Goal: Task Accomplishment & Management: Manage account settings

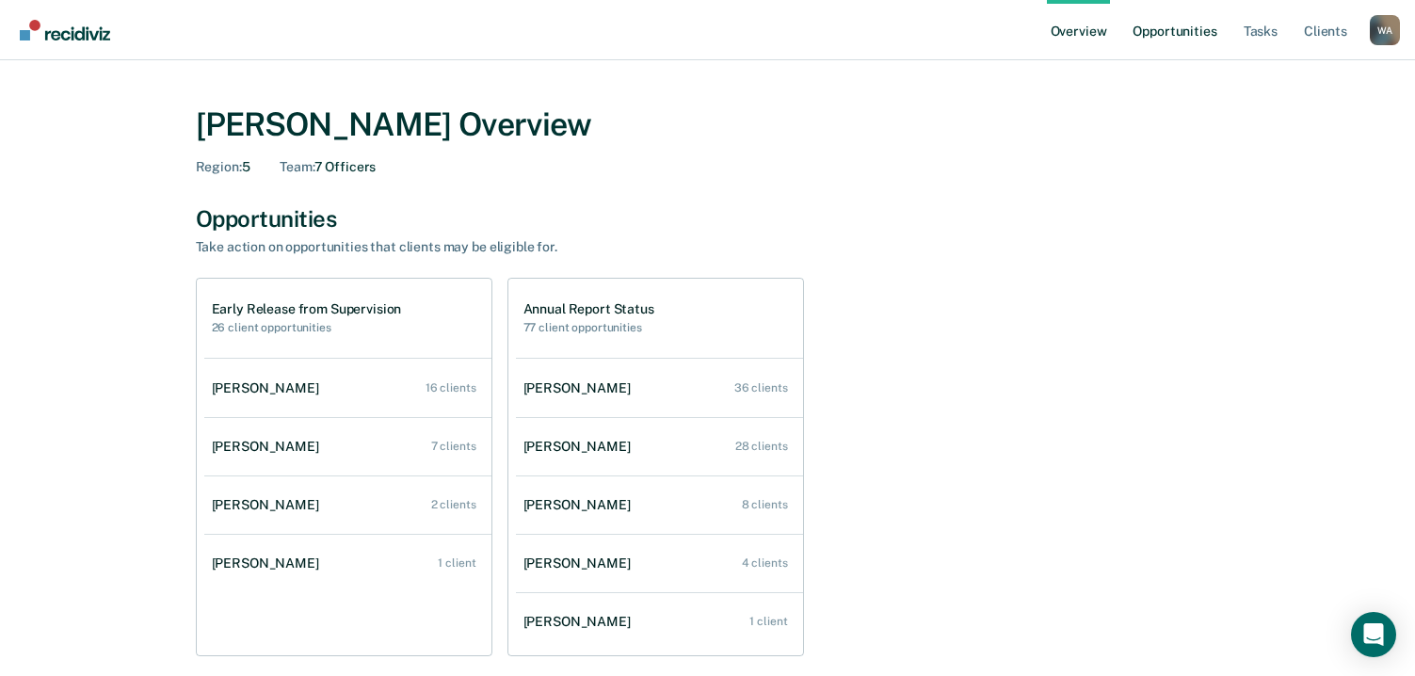
click at [1164, 39] on link "Opportunities" at bounding box center [1174, 30] width 91 height 60
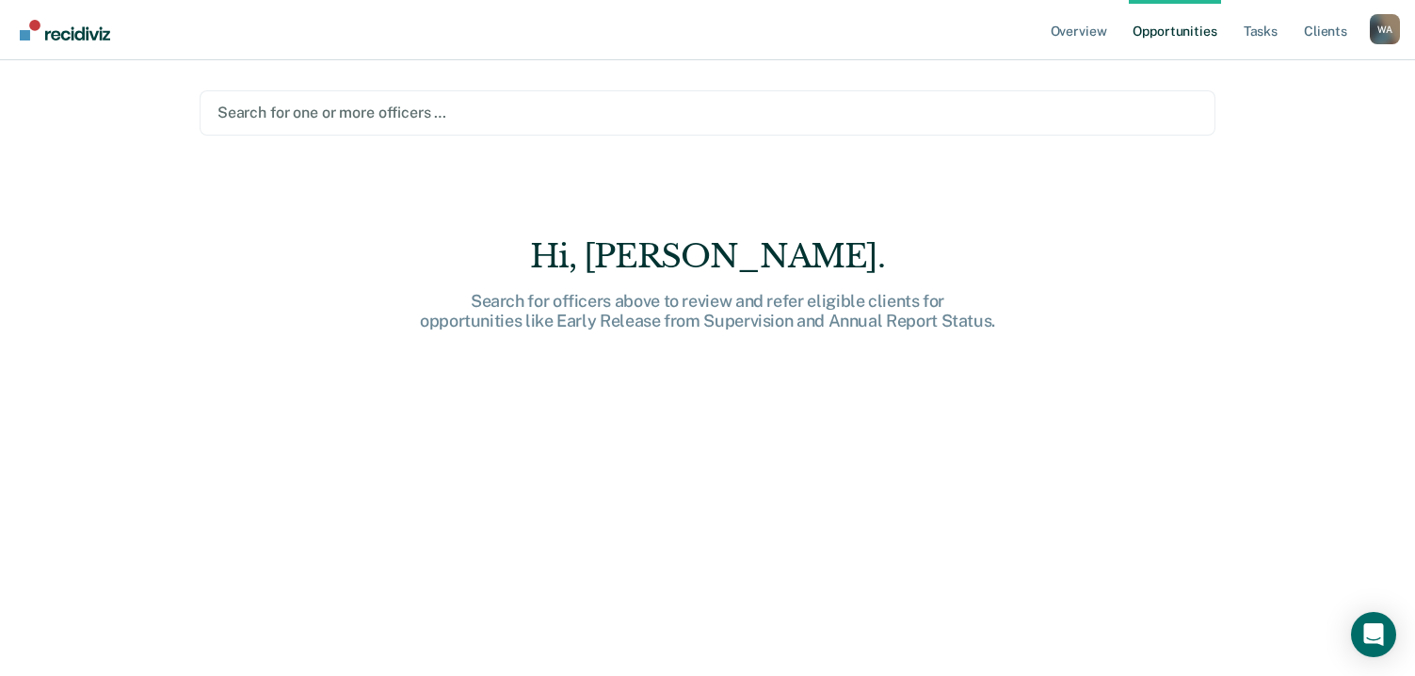
click at [433, 111] on div at bounding box center [707, 113] width 980 height 22
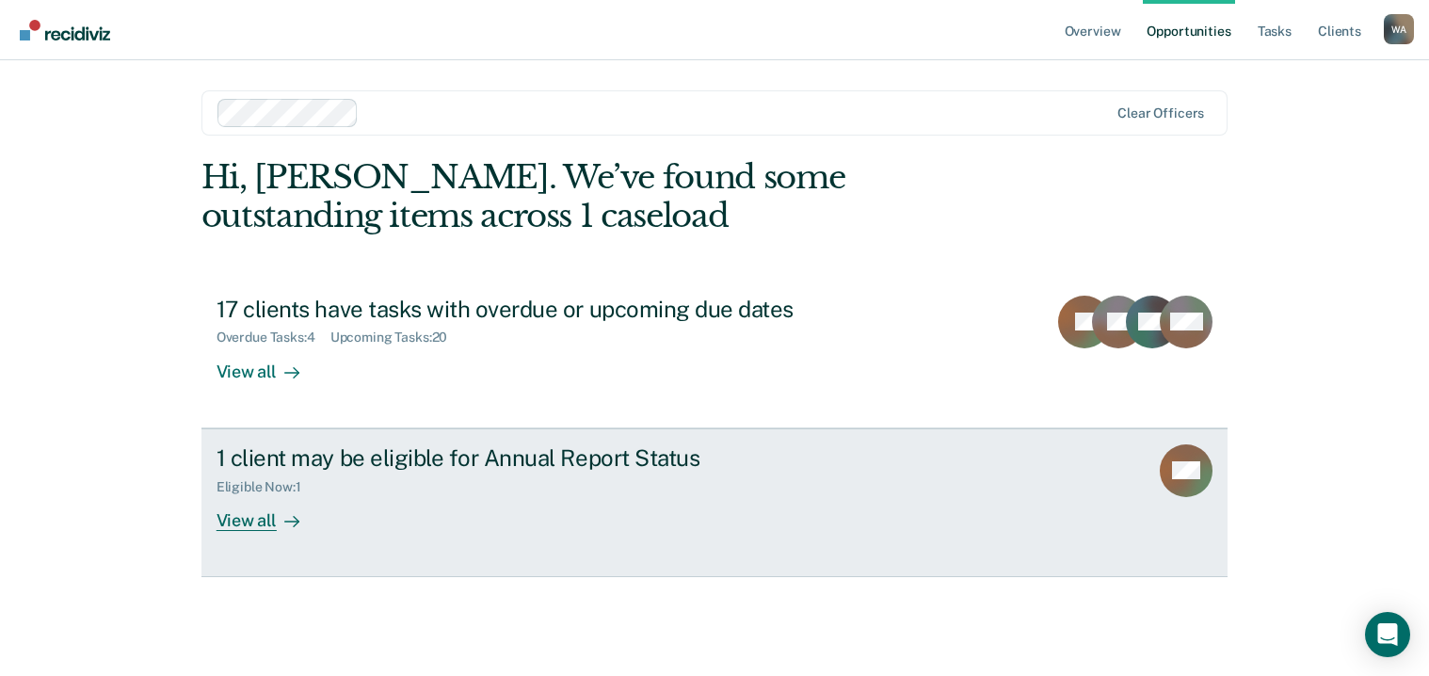
click at [259, 526] on div "View all" at bounding box center [269, 512] width 105 height 37
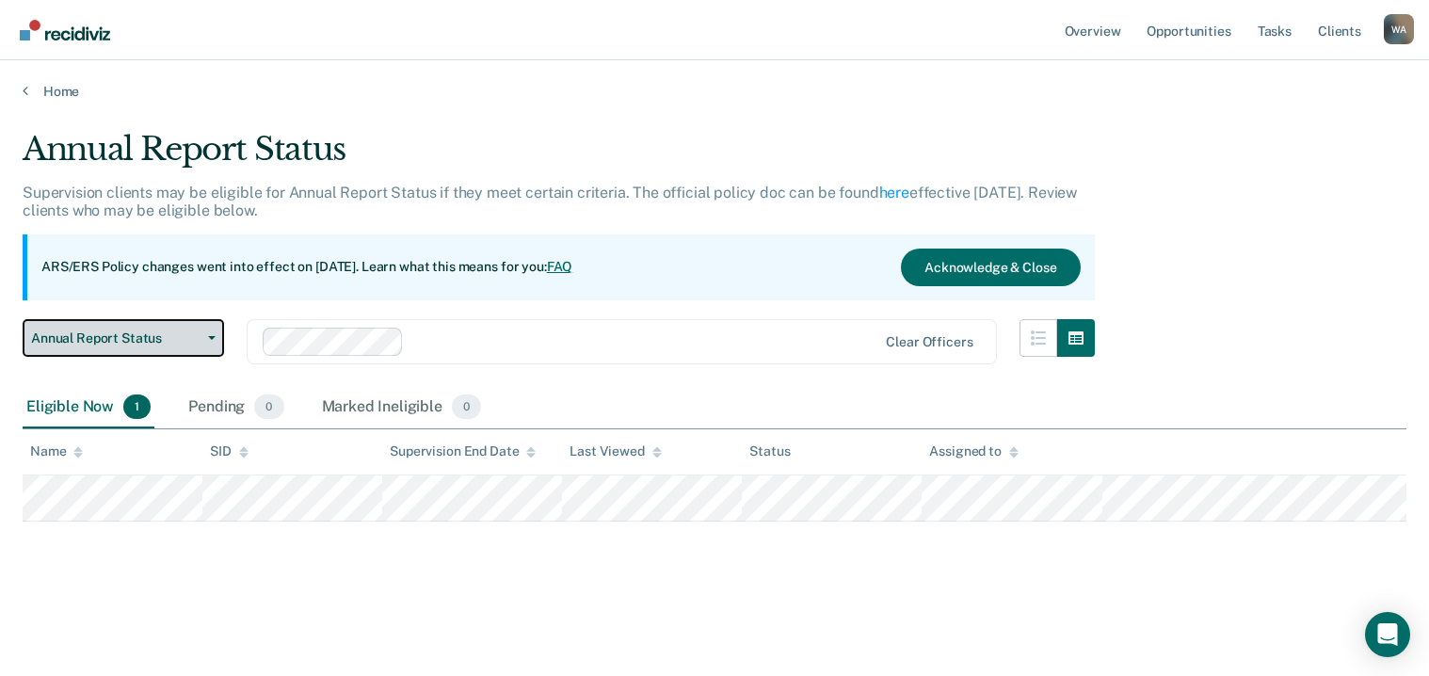
click at [152, 341] on span "Annual Report Status" at bounding box center [115, 338] width 169 height 16
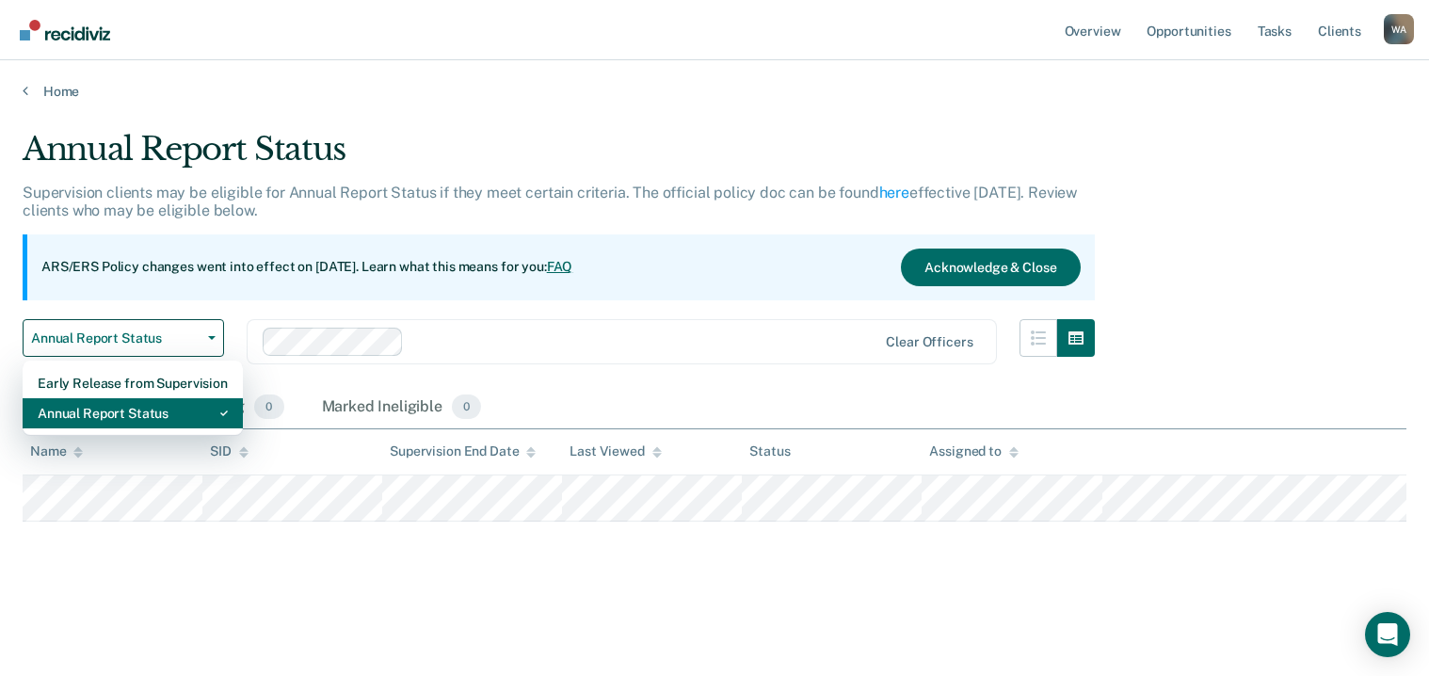
click at [142, 418] on div "Annual Report Status" at bounding box center [133, 413] width 190 height 30
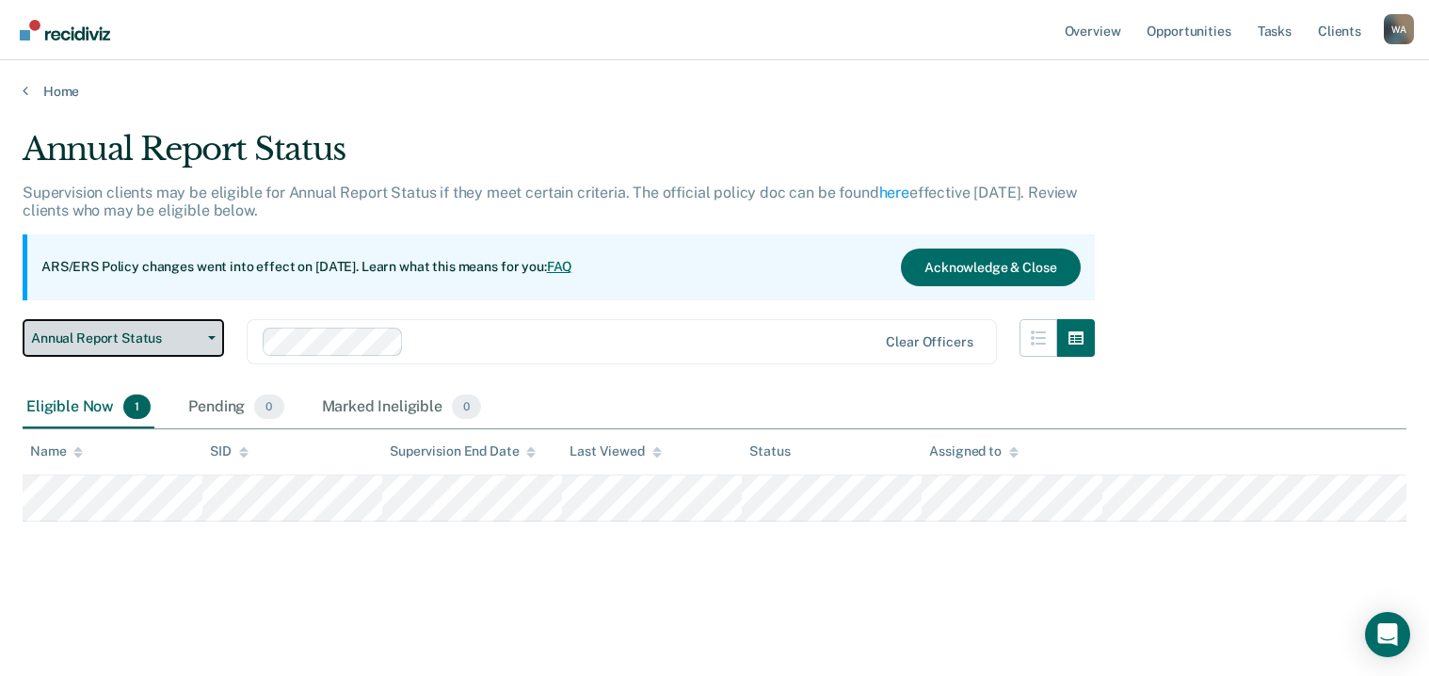
click at [150, 336] on span "Annual Report Status" at bounding box center [115, 338] width 169 height 16
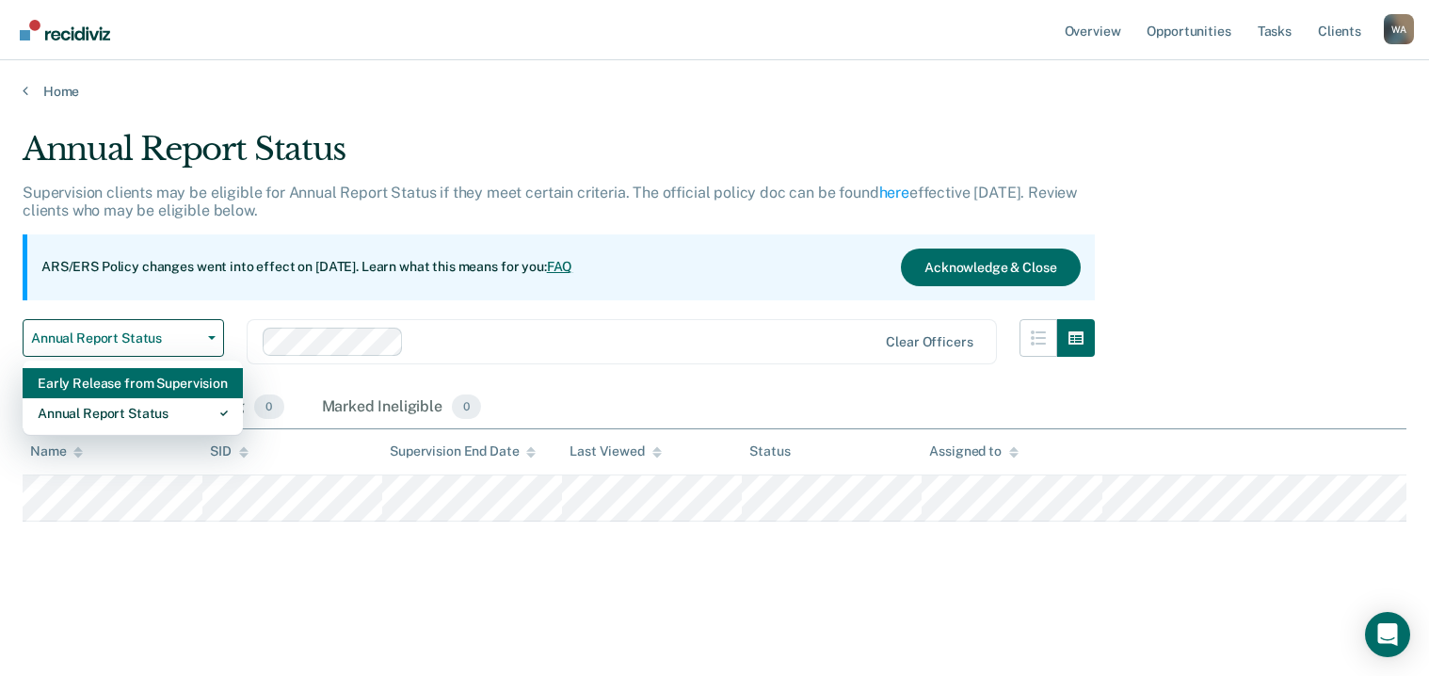
click at [146, 378] on div "Early Release from Supervision" at bounding box center [133, 383] width 190 height 30
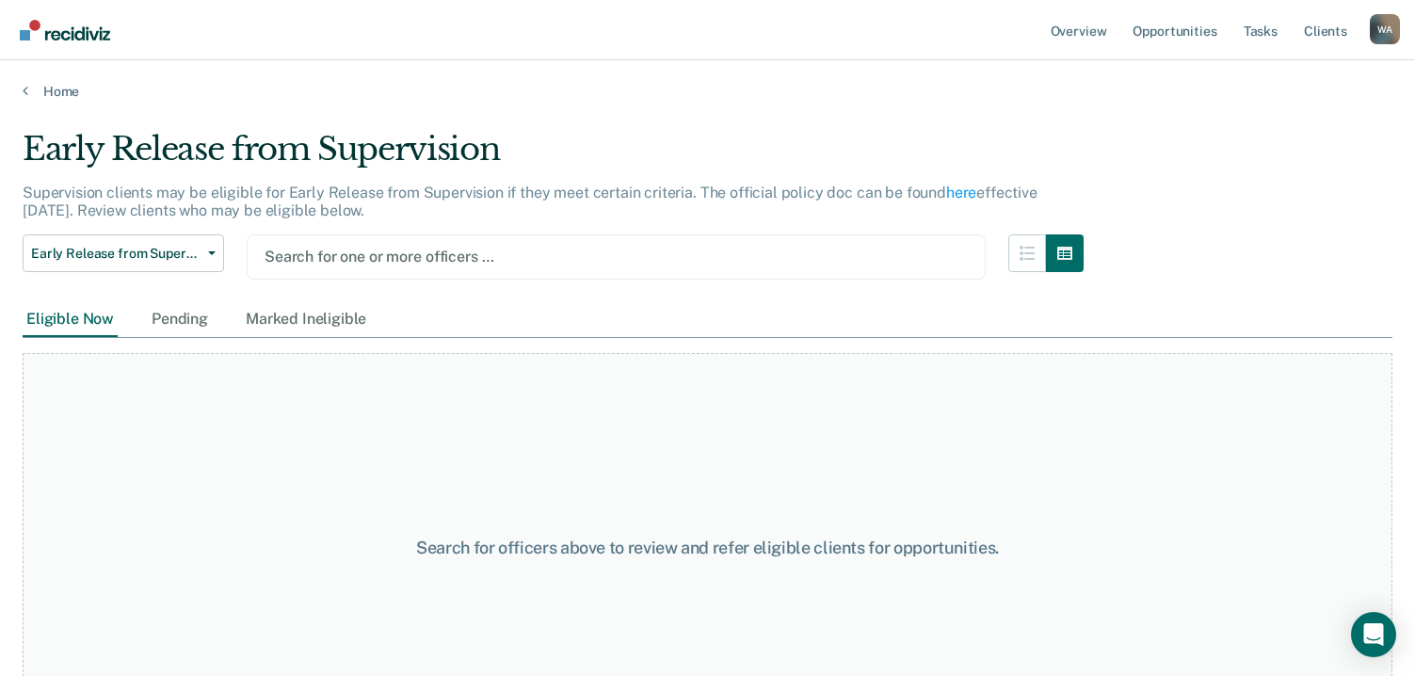
click at [594, 256] on div at bounding box center [616, 257] width 703 height 22
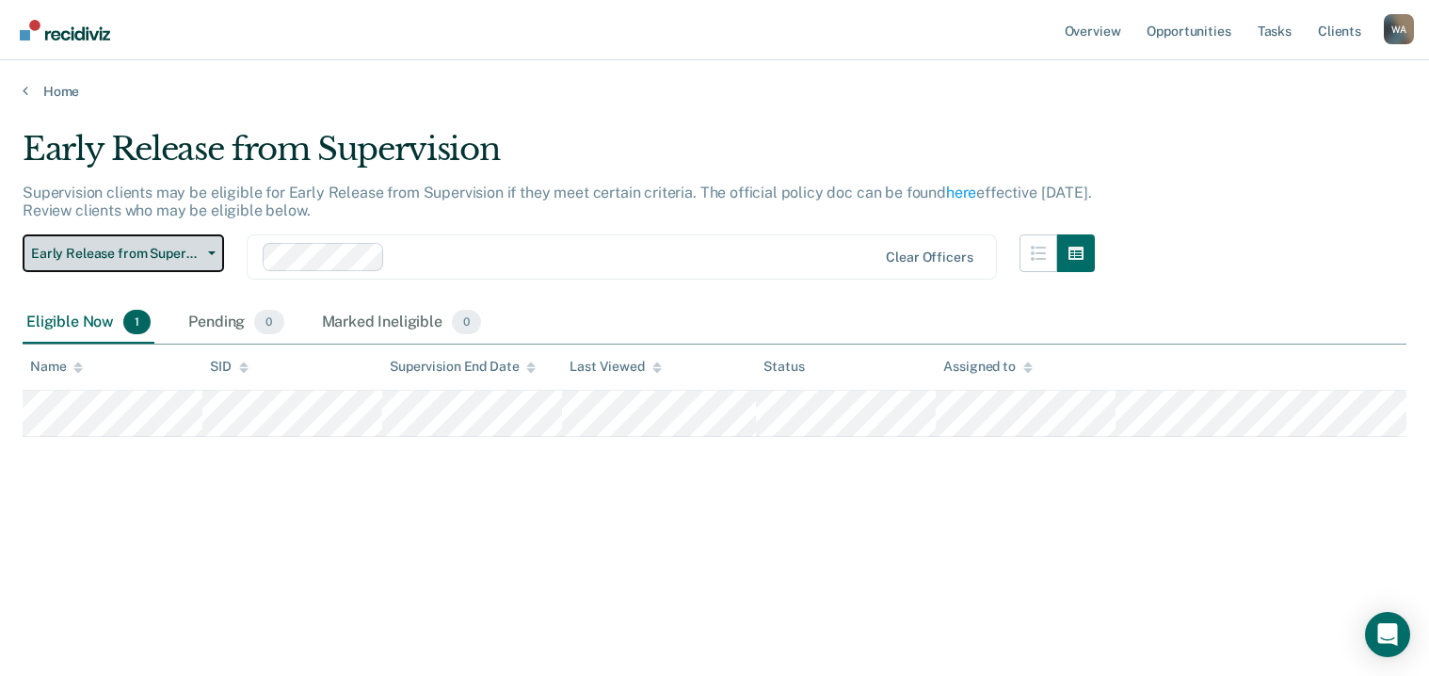
click at [133, 251] on span "Early Release from Supervision" at bounding box center [115, 254] width 169 height 16
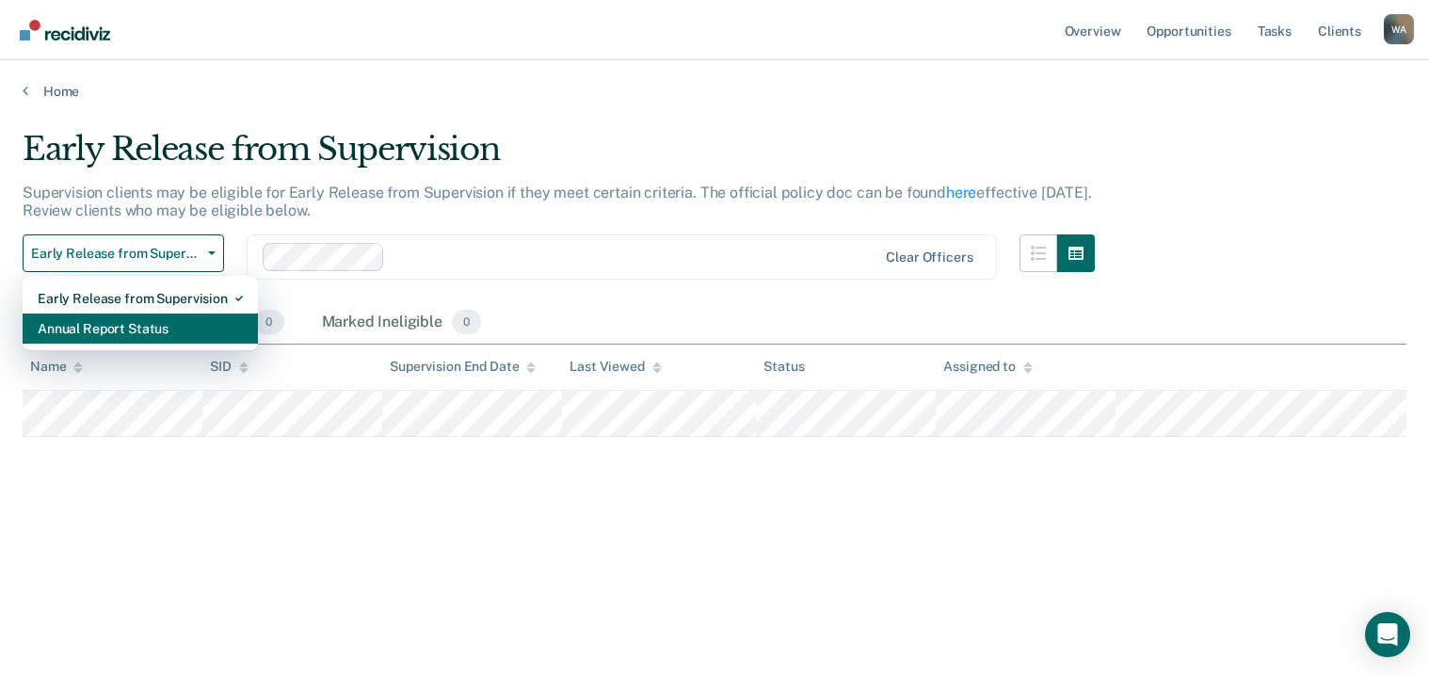
click at [128, 333] on div "Annual Report Status" at bounding box center [140, 328] width 205 height 30
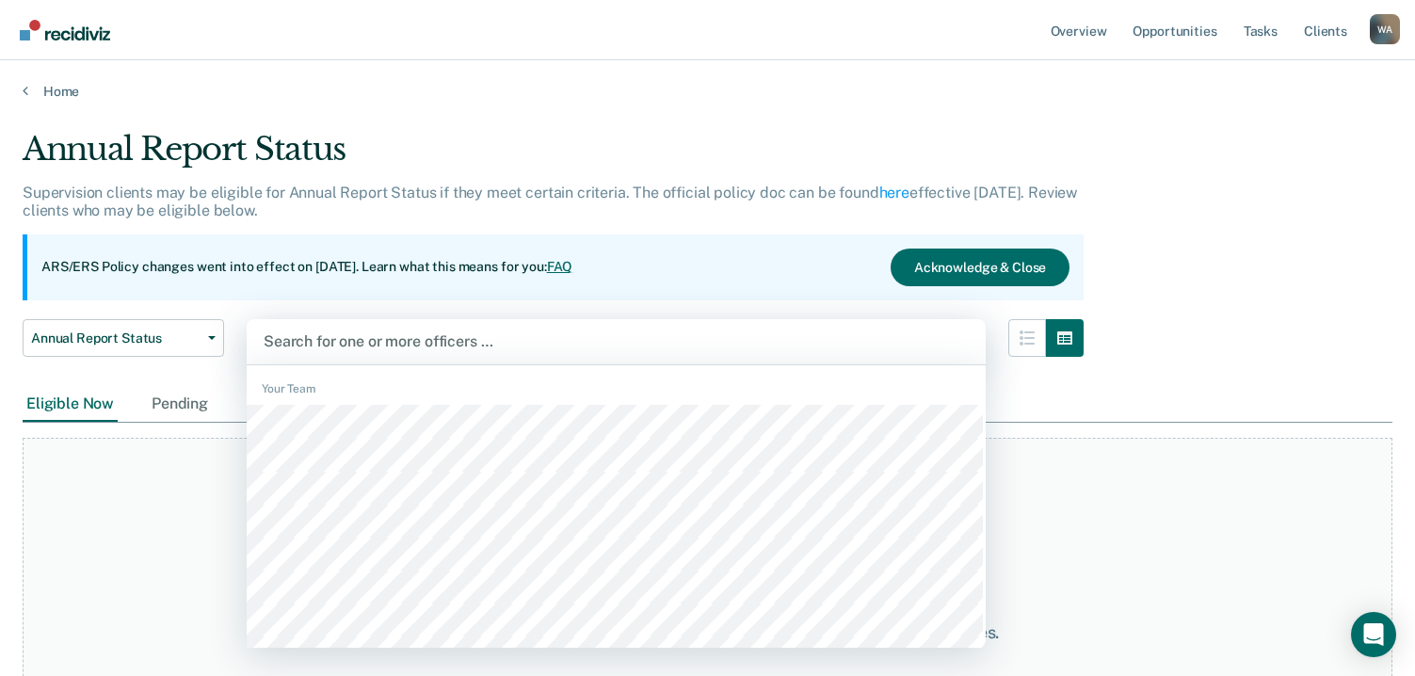
click at [436, 341] on div at bounding box center [616, 341] width 705 height 22
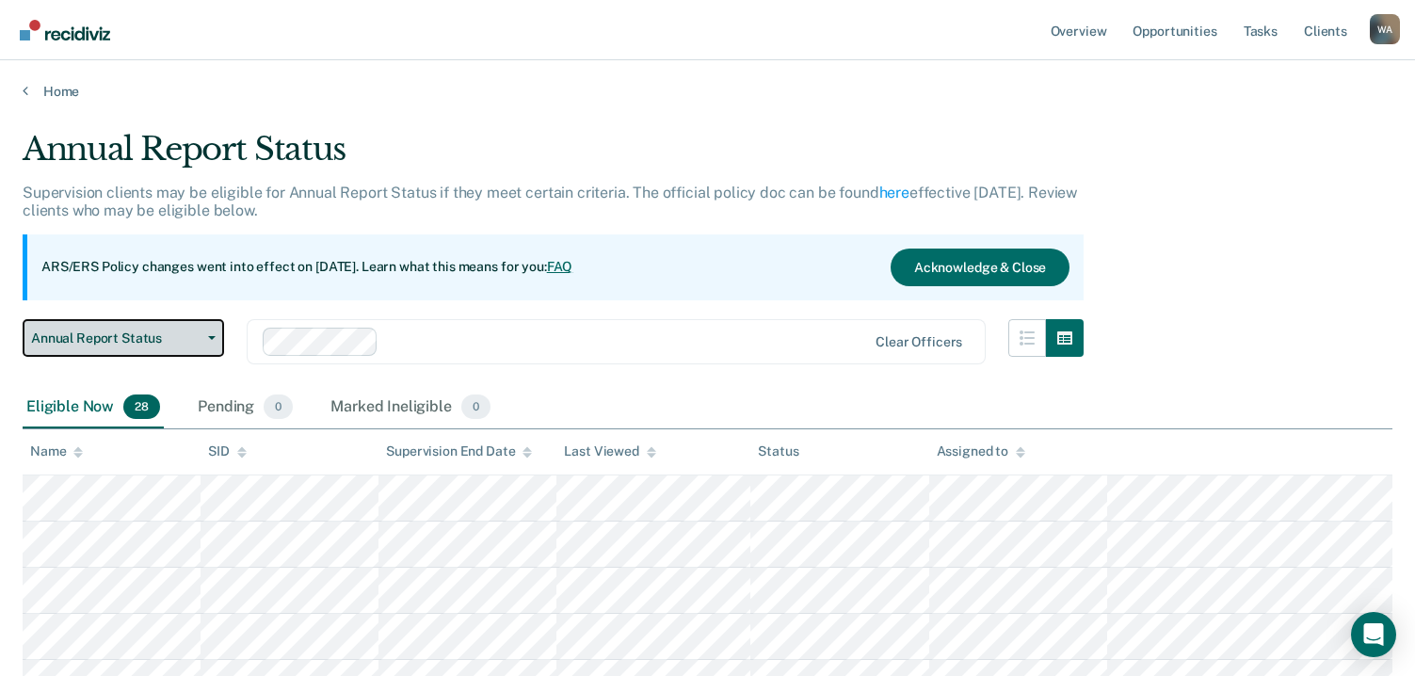
click at [111, 335] on span "Annual Report Status" at bounding box center [115, 338] width 169 height 16
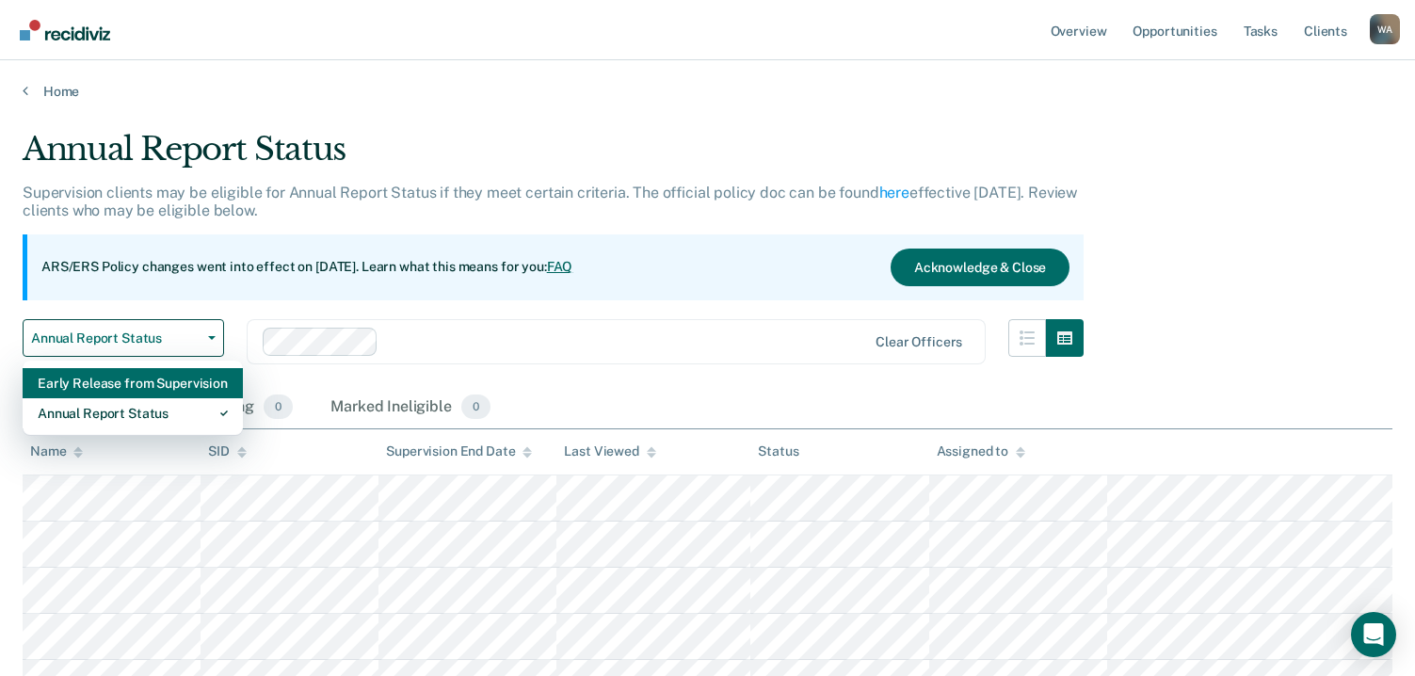
click at [108, 378] on div "Early Release from Supervision" at bounding box center [133, 383] width 190 height 30
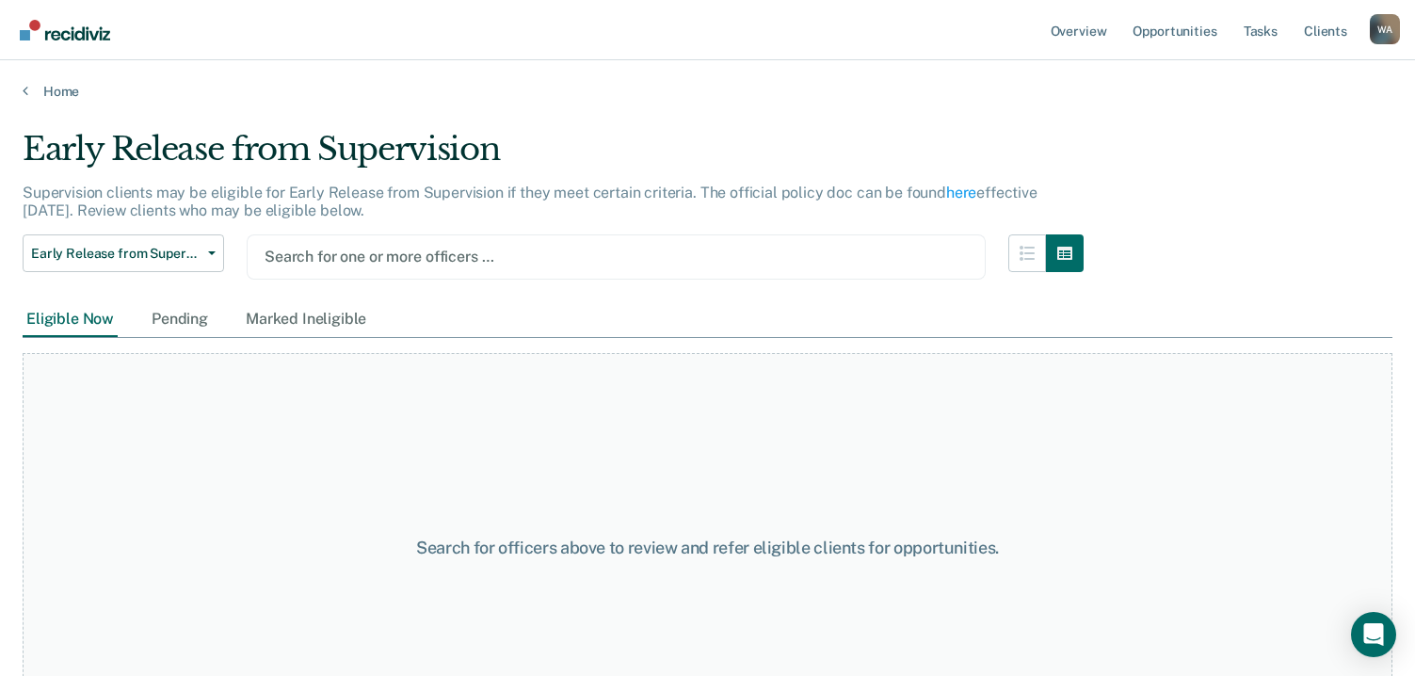
click at [582, 251] on div at bounding box center [616, 257] width 703 height 22
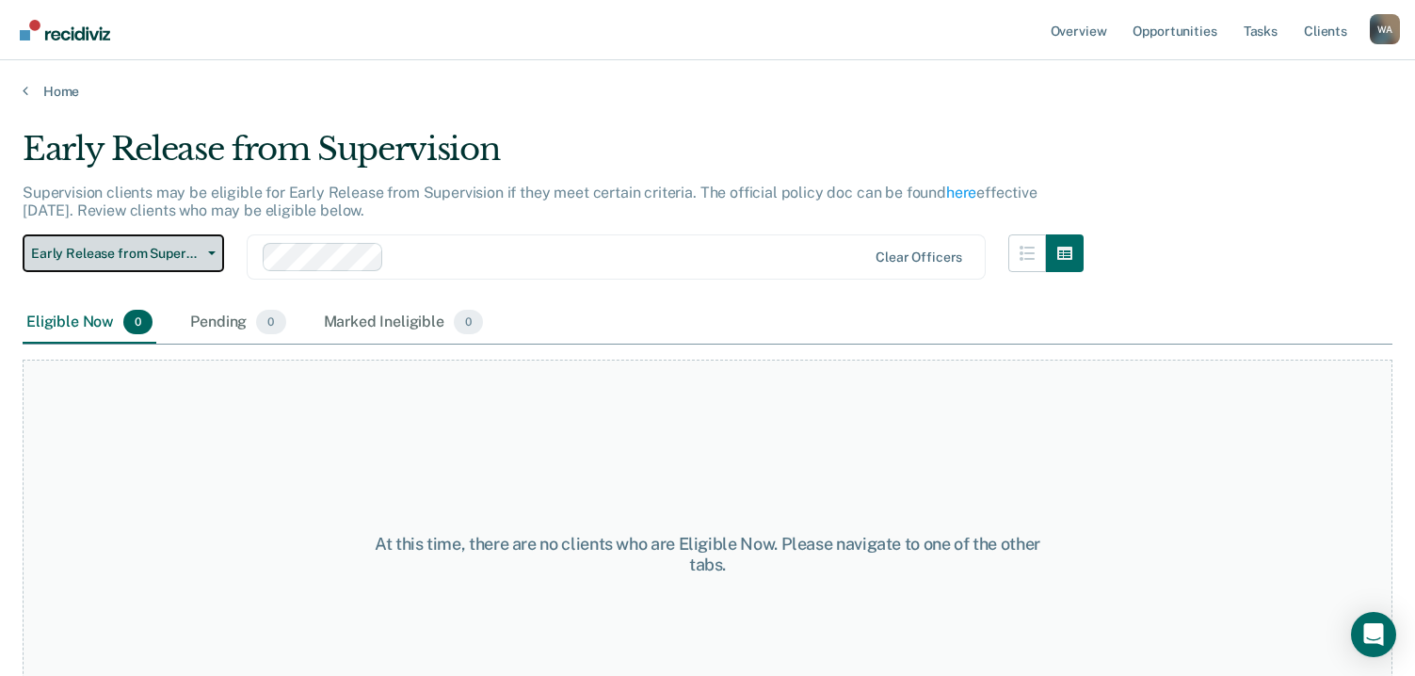
click at [148, 249] on span "Early Release from Supervision" at bounding box center [115, 254] width 169 height 16
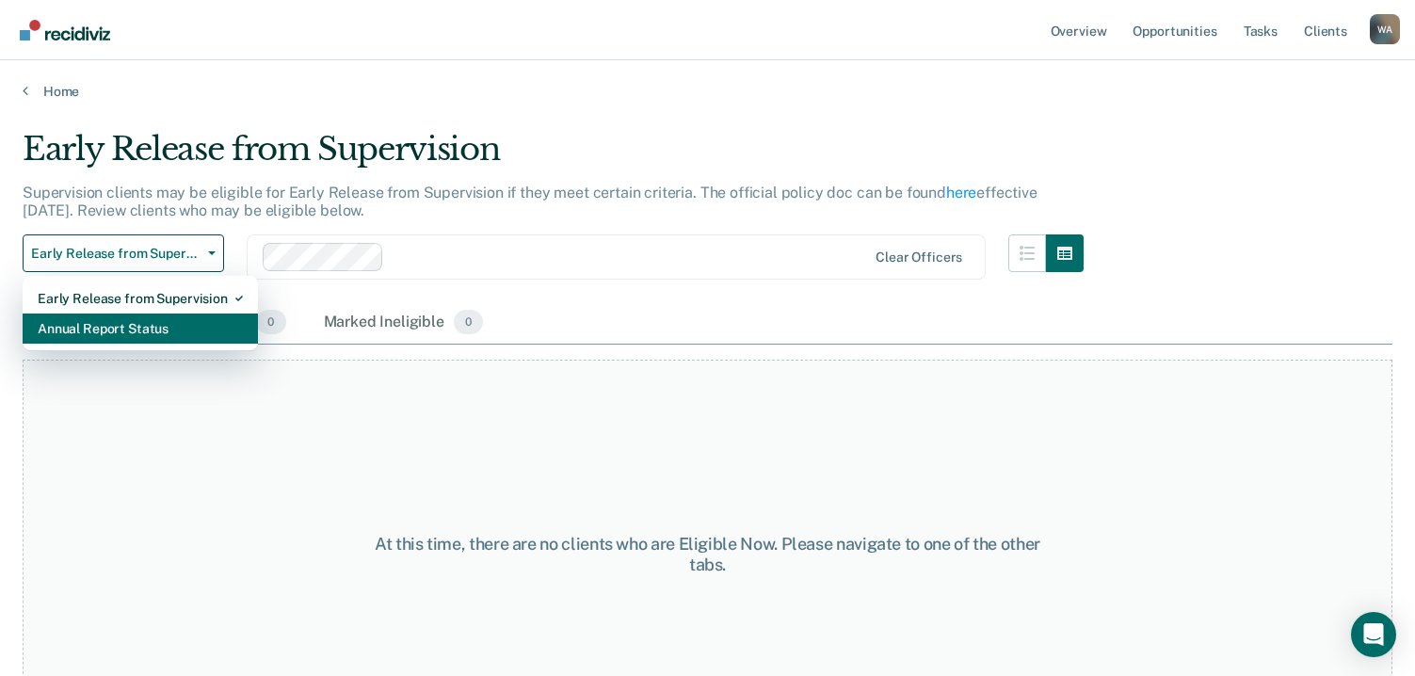
click at [140, 324] on div "Annual Report Status" at bounding box center [140, 328] width 205 height 30
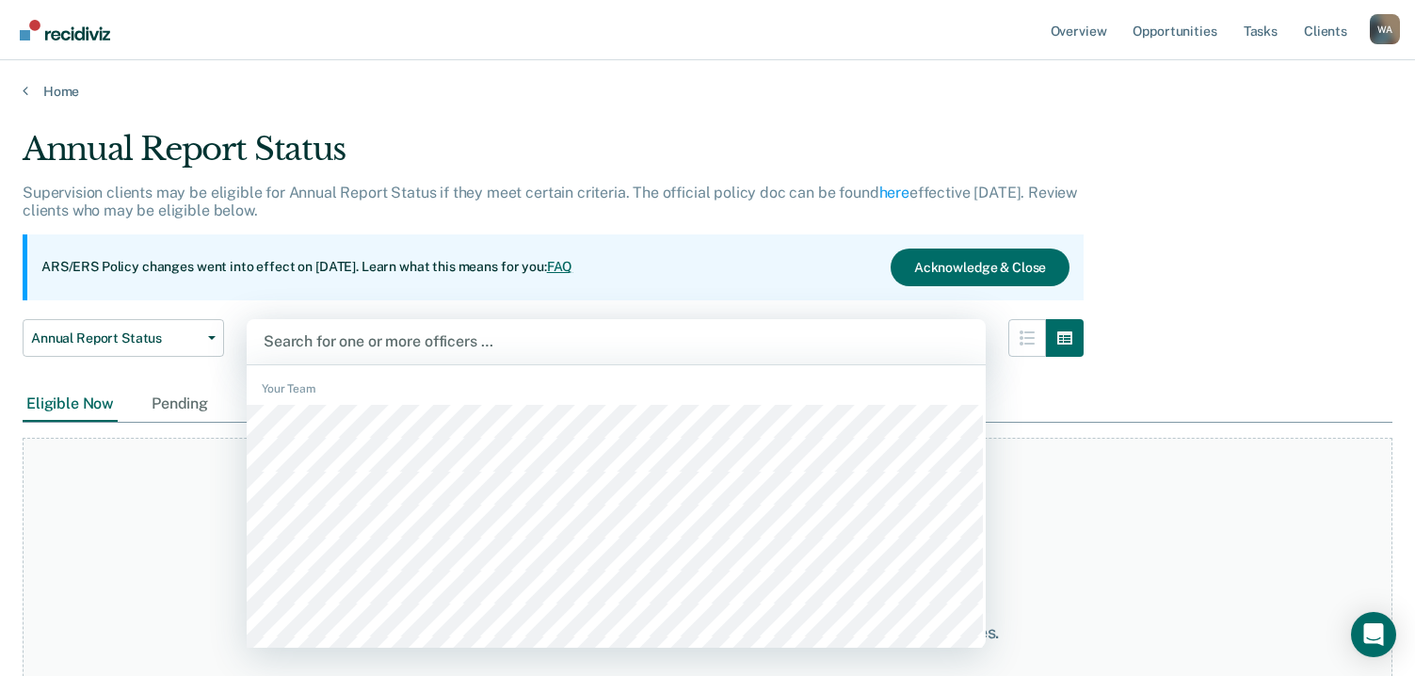
click at [672, 339] on div at bounding box center [616, 341] width 705 height 22
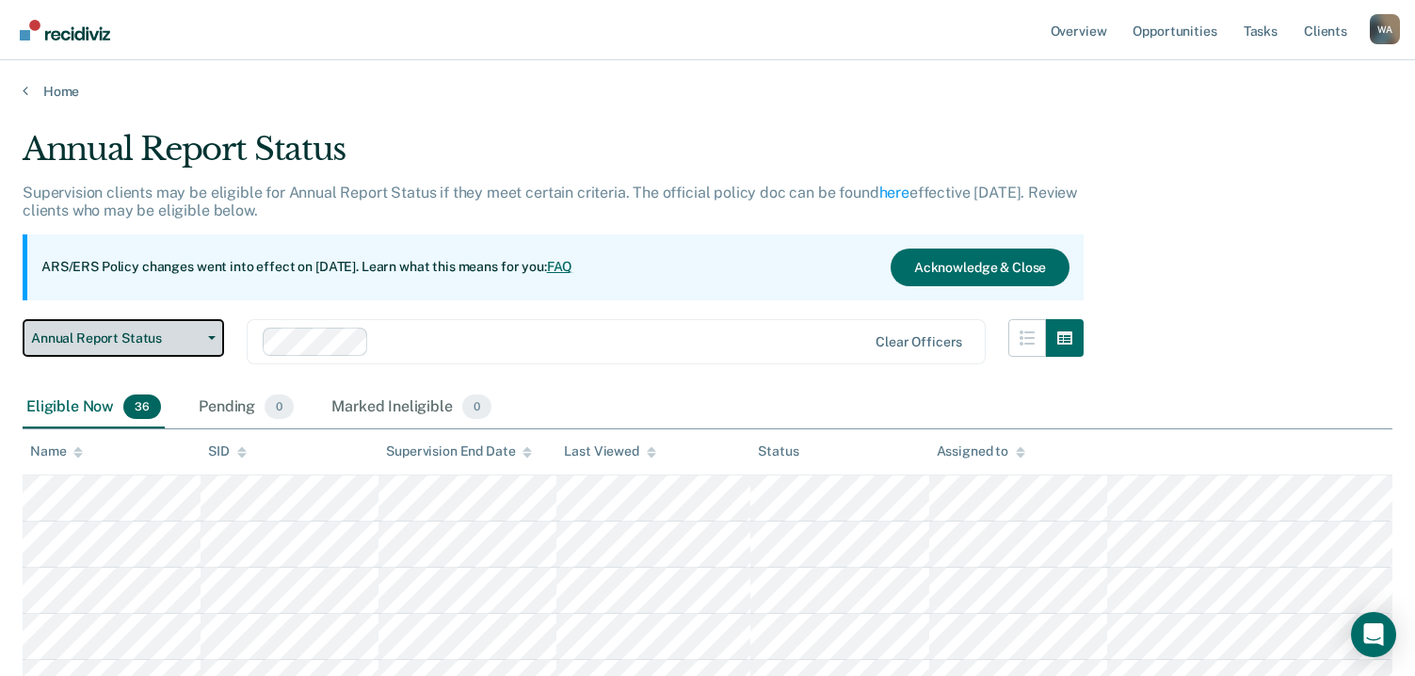
click at [199, 337] on span "Annual Report Status" at bounding box center [115, 338] width 169 height 16
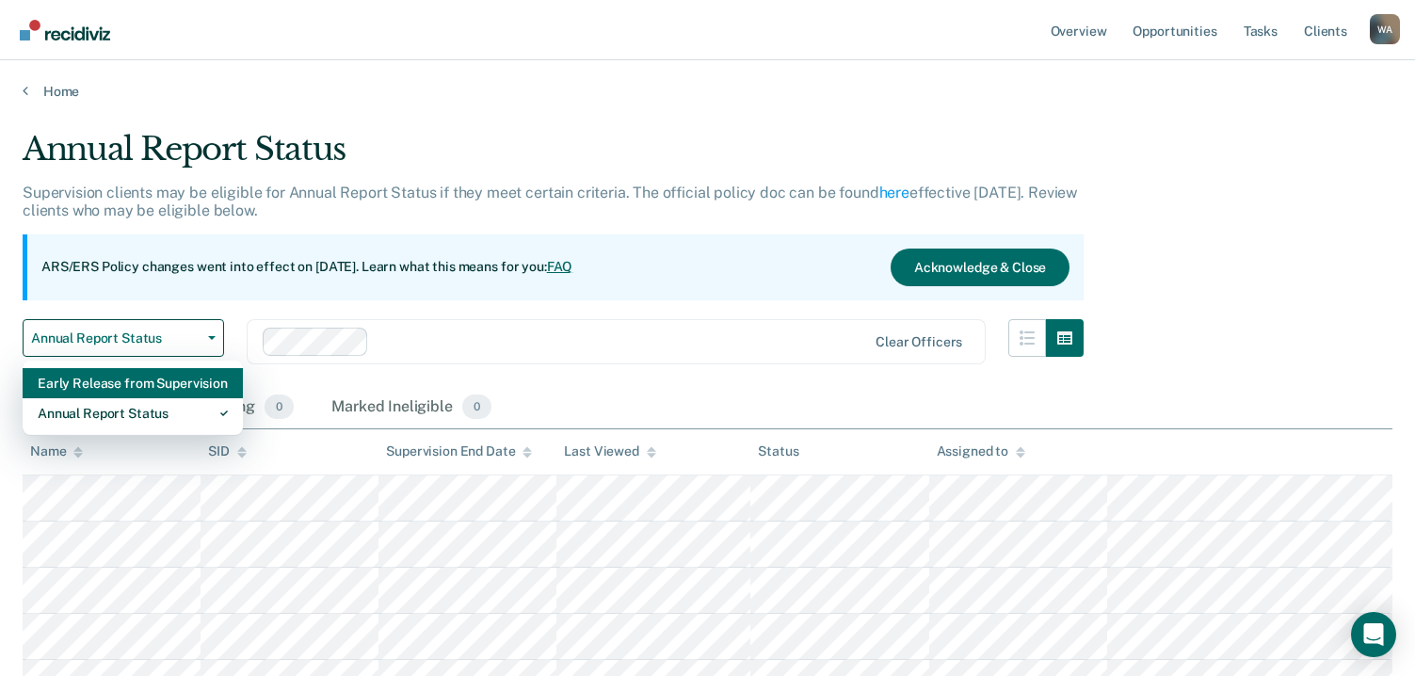
click at [177, 379] on div "Early Release from Supervision" at bounding box center [133, 383] width 190 height 30
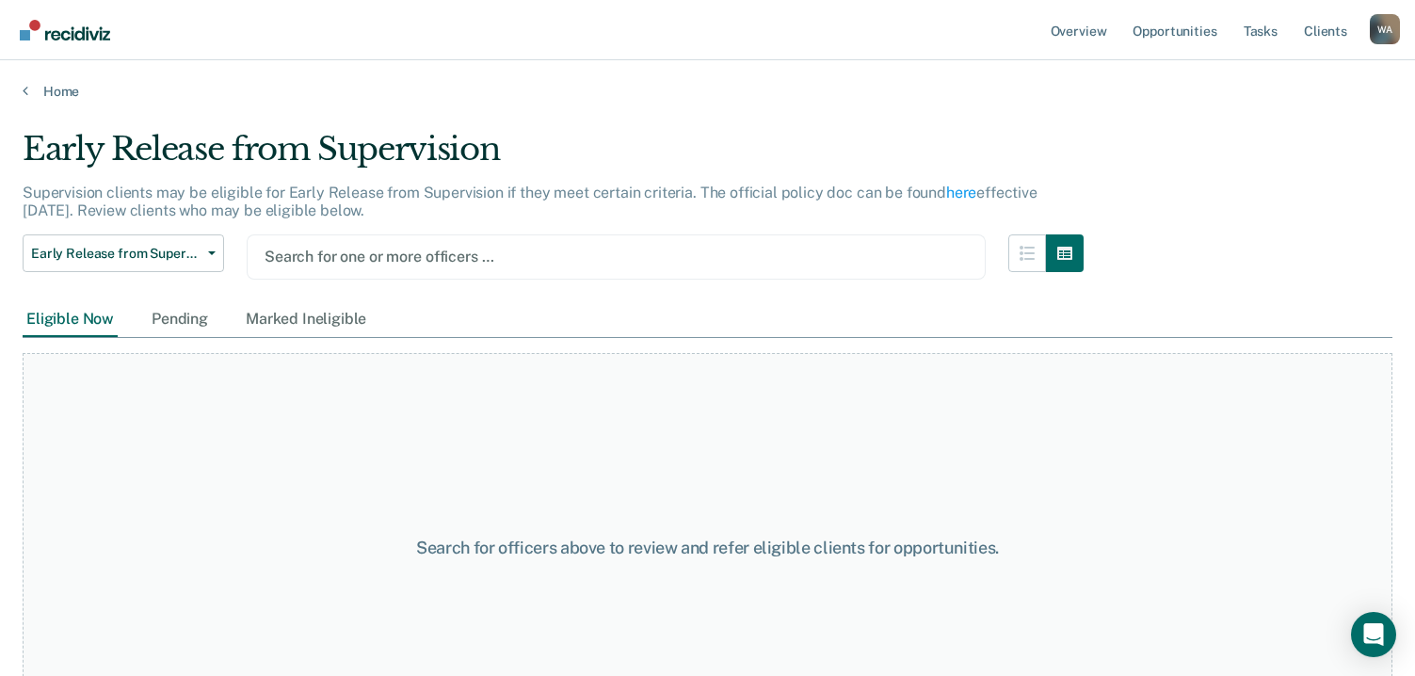
click at [573, 260] on div at bounding box center [616, 257] width 703 height 22
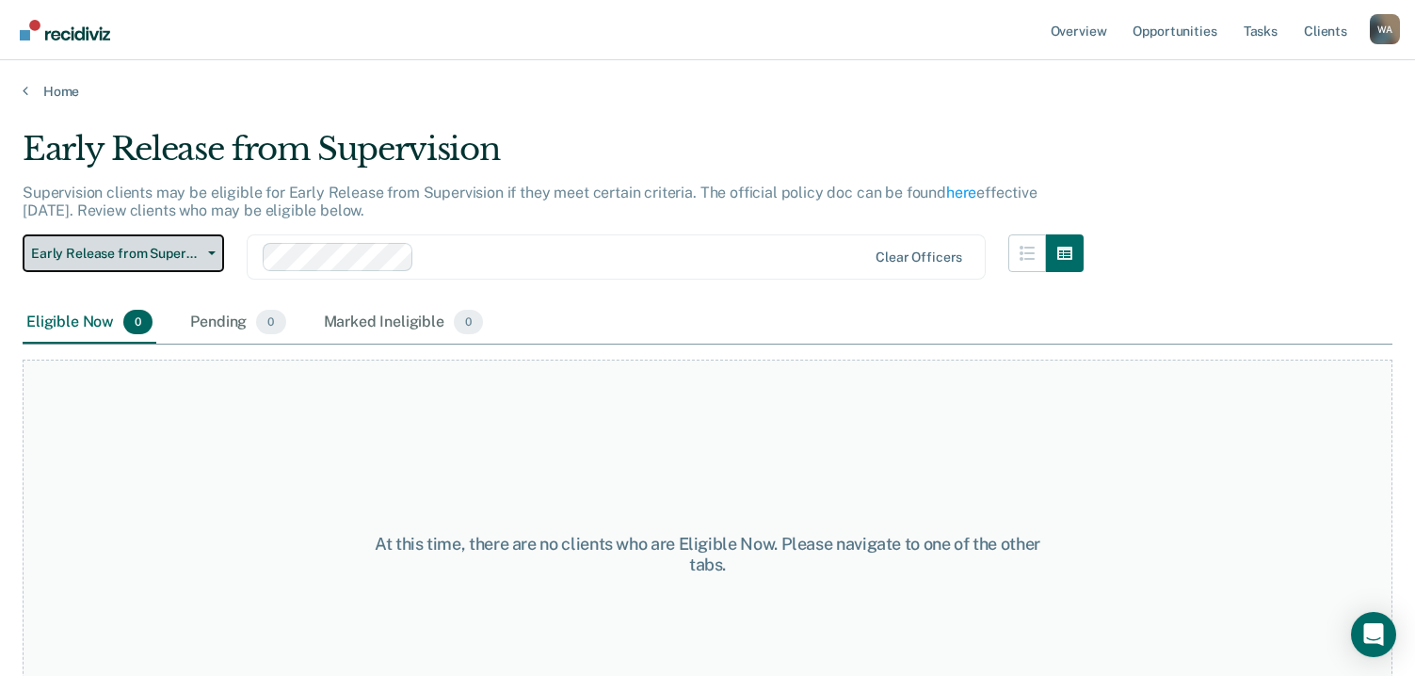
click at [159, 249] on span "Early Release from Supervision" at bounding box center [115, 254] width 169 height 16
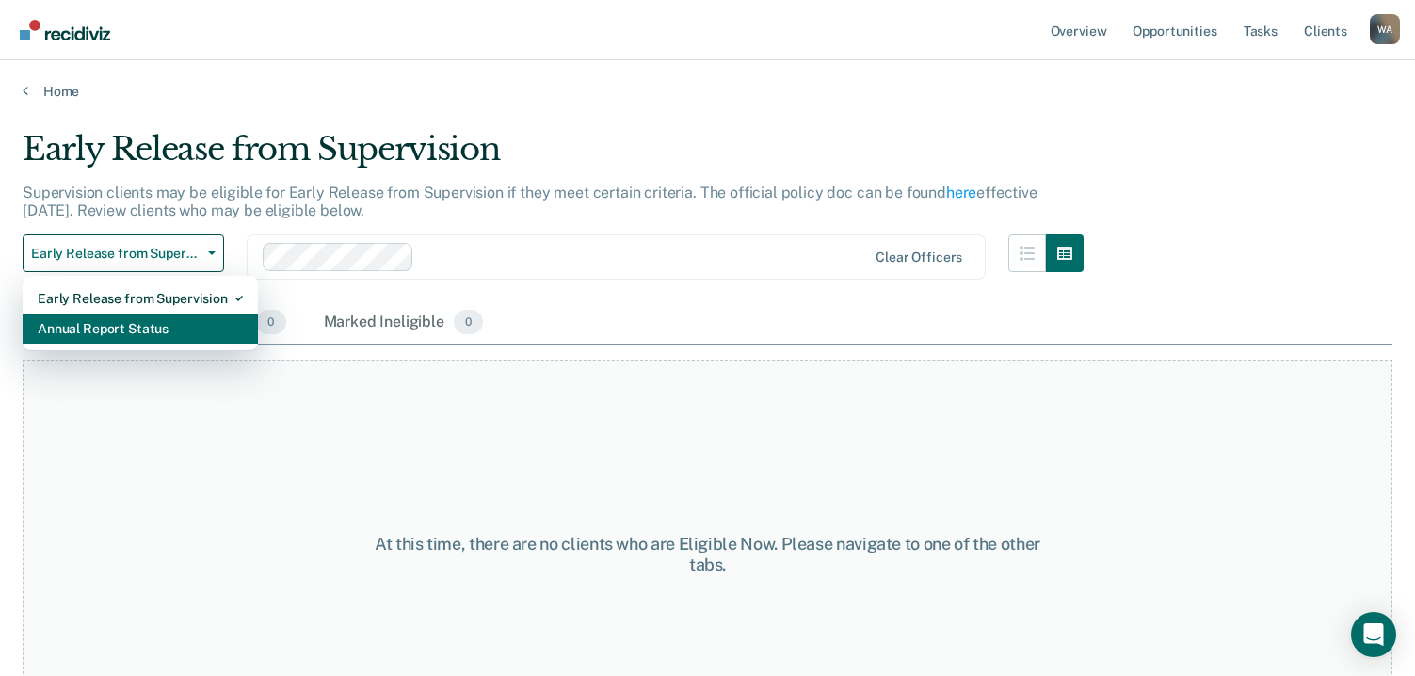
click at [148, 330] on div "Annual Report Status" at bounding box center [140, 328] width 205 height 30
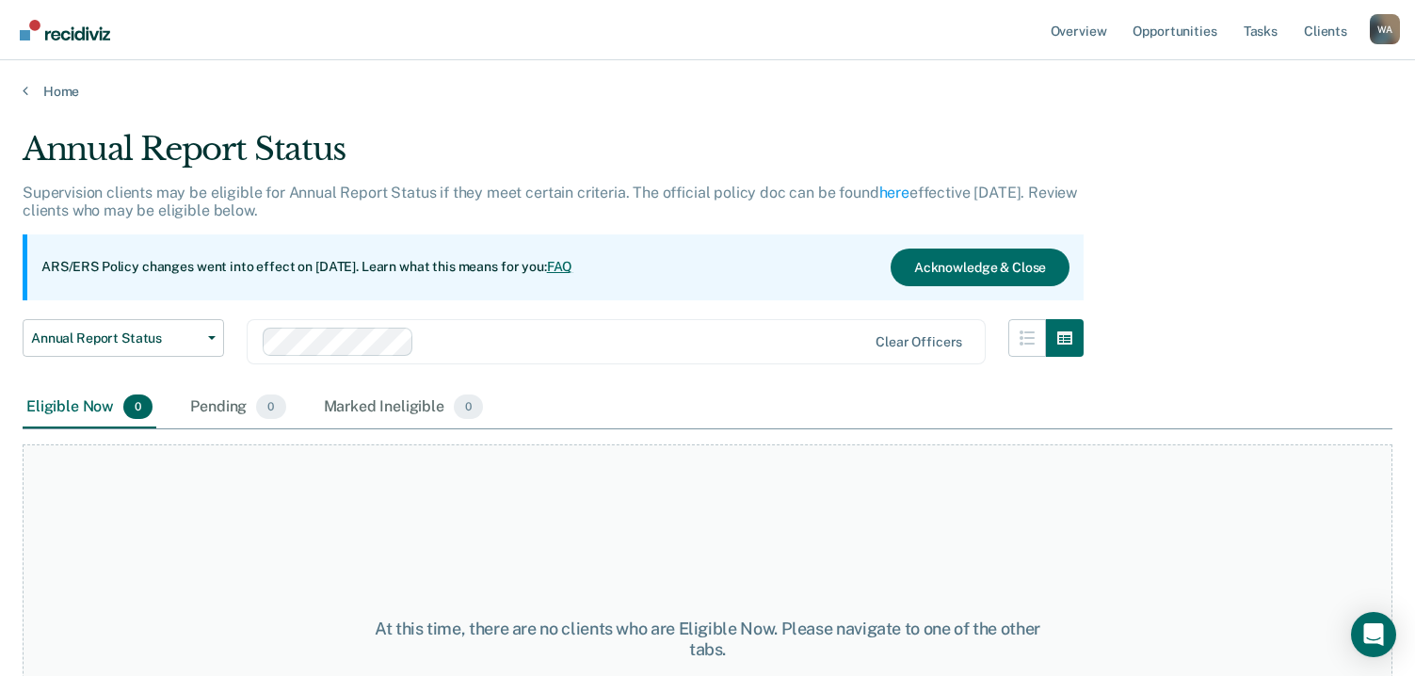
click at [5, 629] on main "Annual Report Status Supervision clients may be eligible for Annual Report Stat…" at bounding box center [707, 385] width 1415 height 570
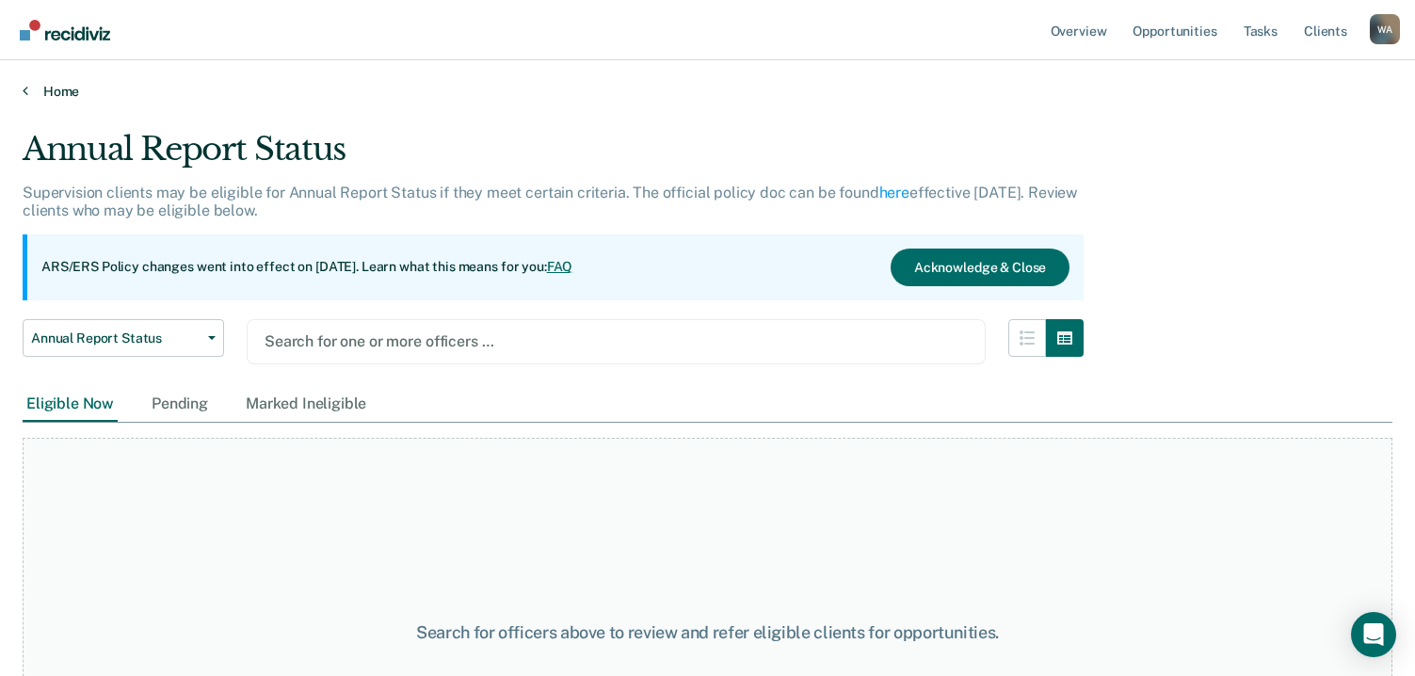
click at [55, 91] on link "Home" at bounding box center [708, 91] width 1370 height 17
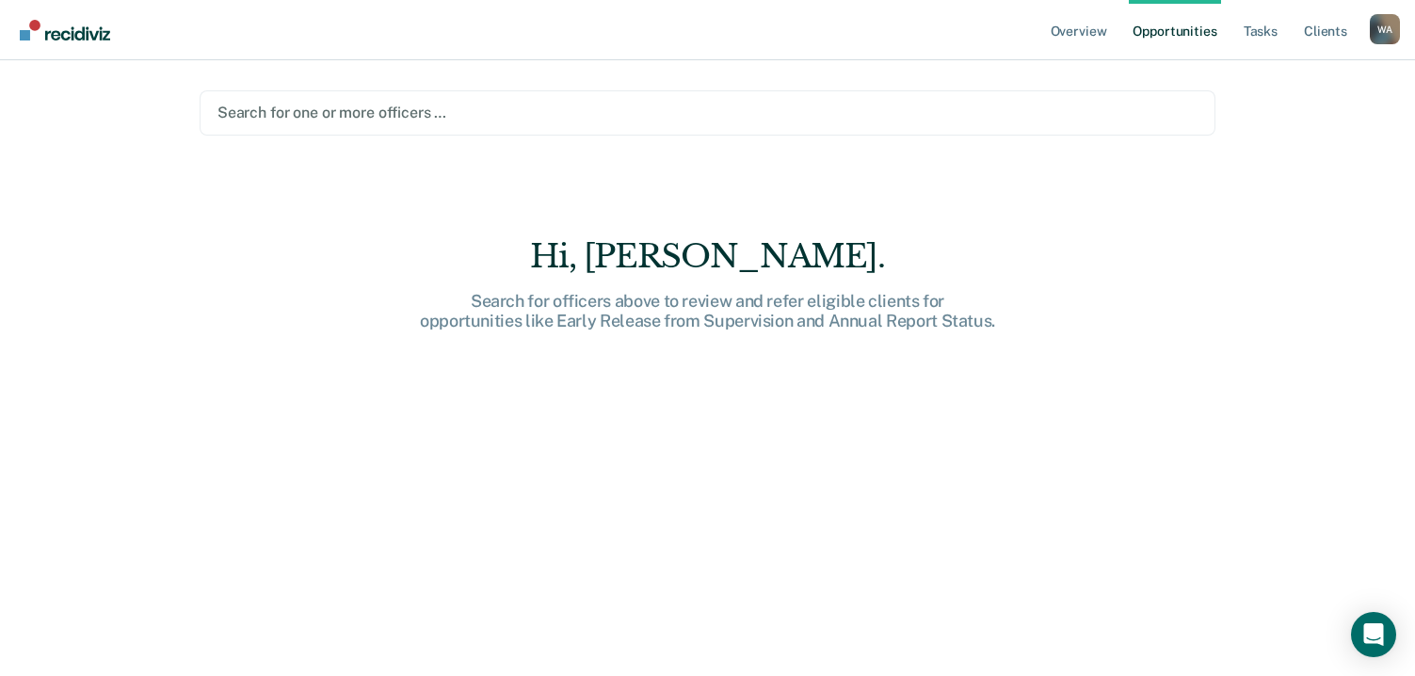
click at [1167, 28] on link "Opportunities" at bounding box center [1174, 30] width 91 height 60
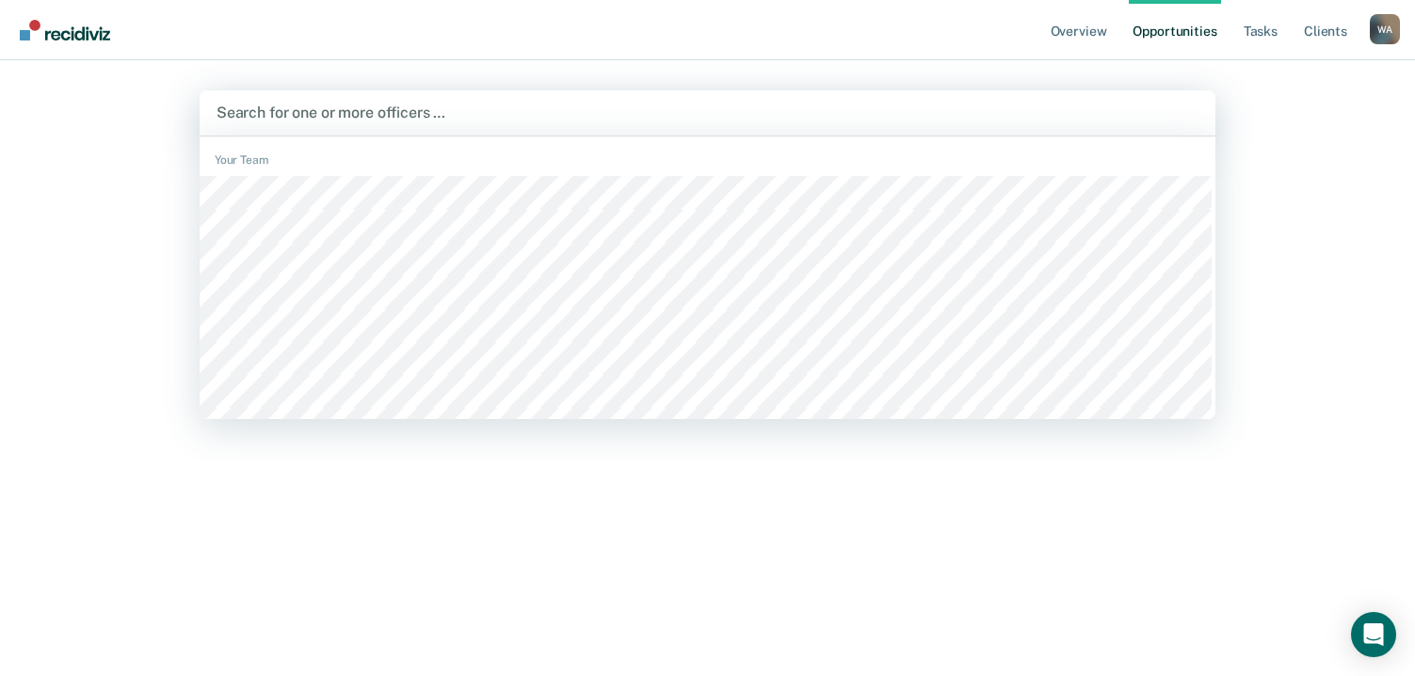
click at [924, 112] on div at bounding box center [708, 113] width 982 height 22
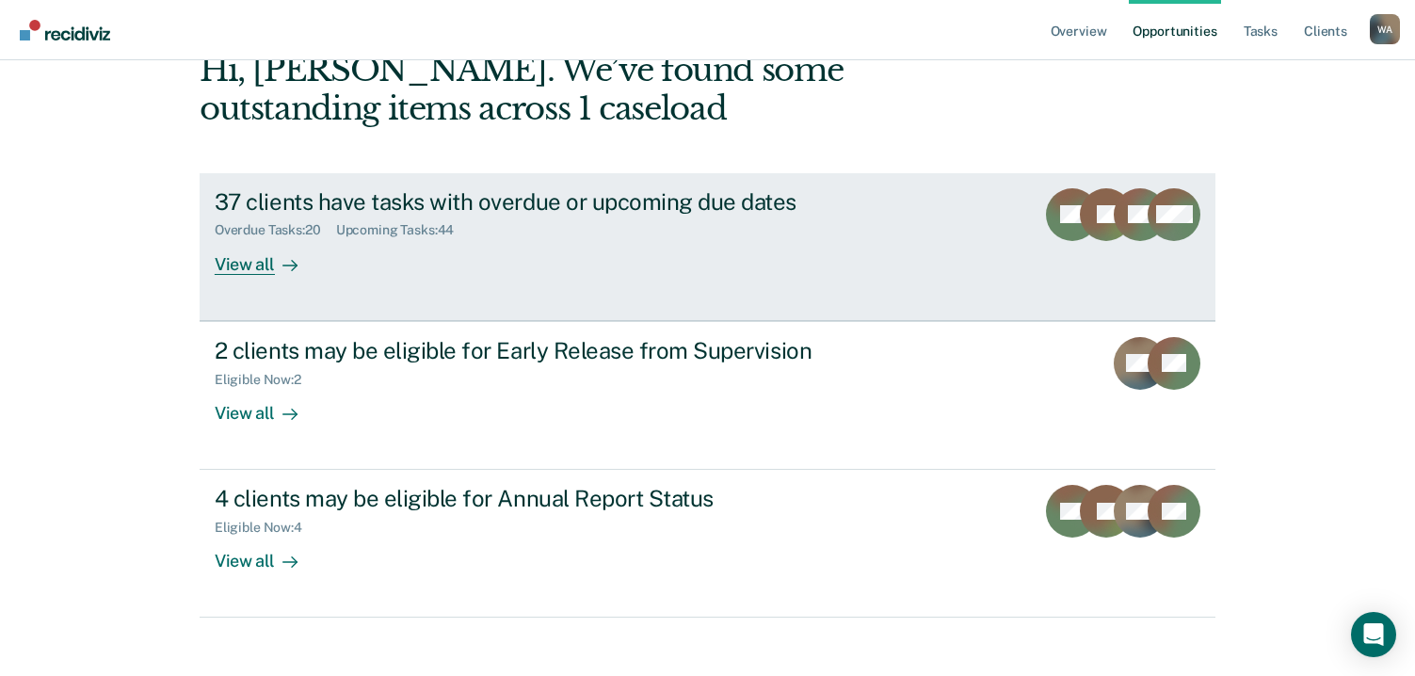
scroll to position [124, 0]
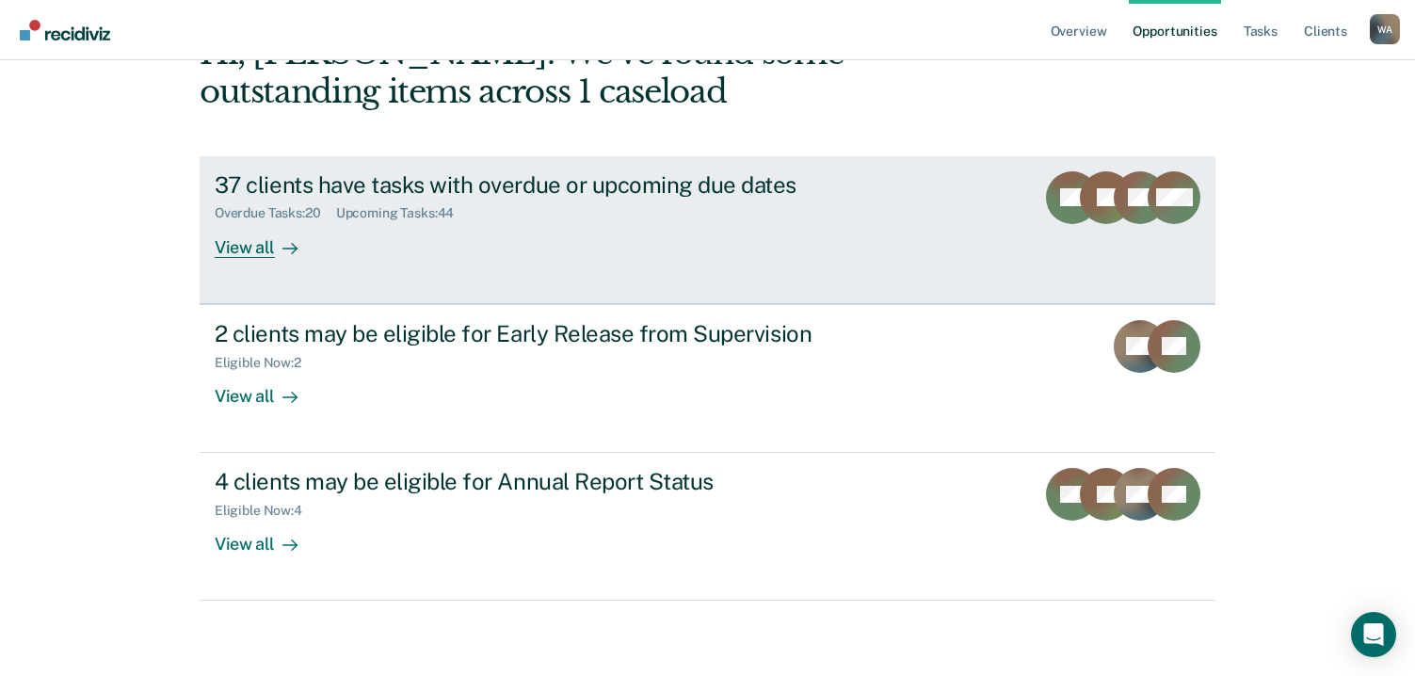
click at [247, 248] on div "View all" at bounding box center [267, 239] width 105 height 37
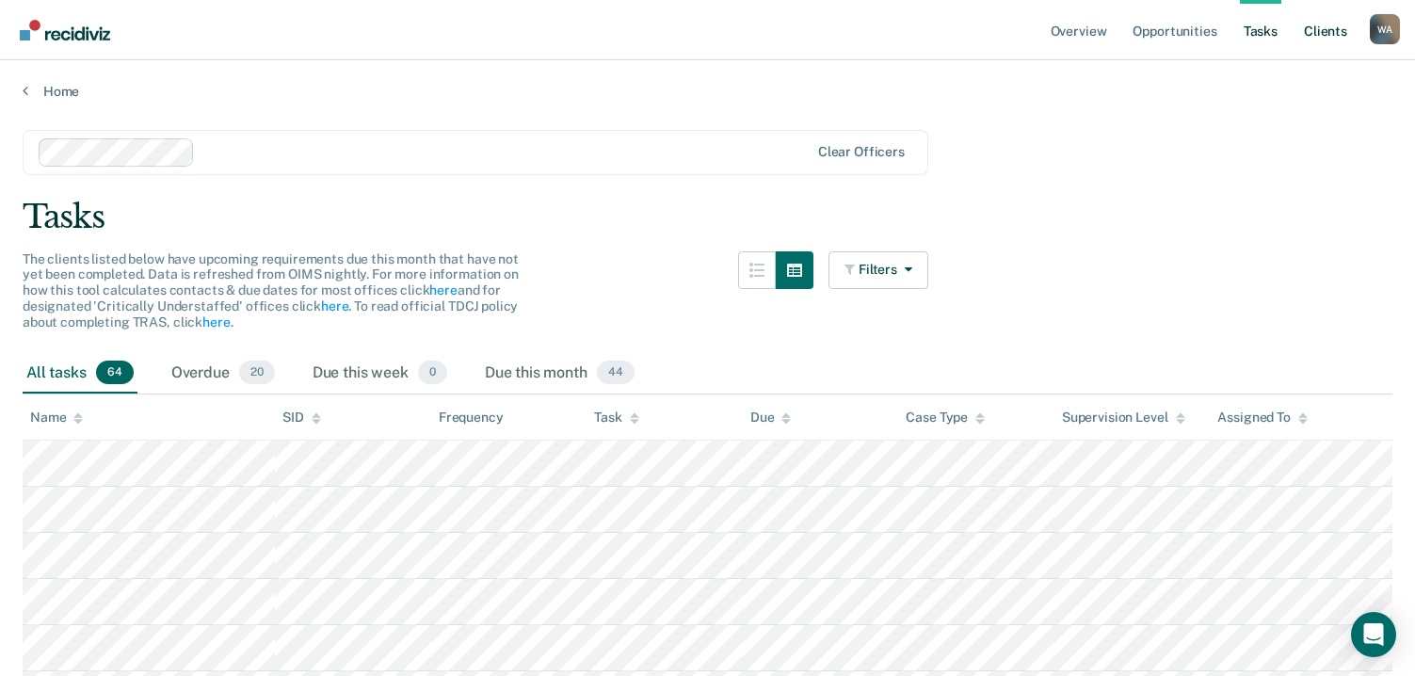
click at [1331, 33] on link "Client s" at bounding box center [1325, 30] width 51 height 60
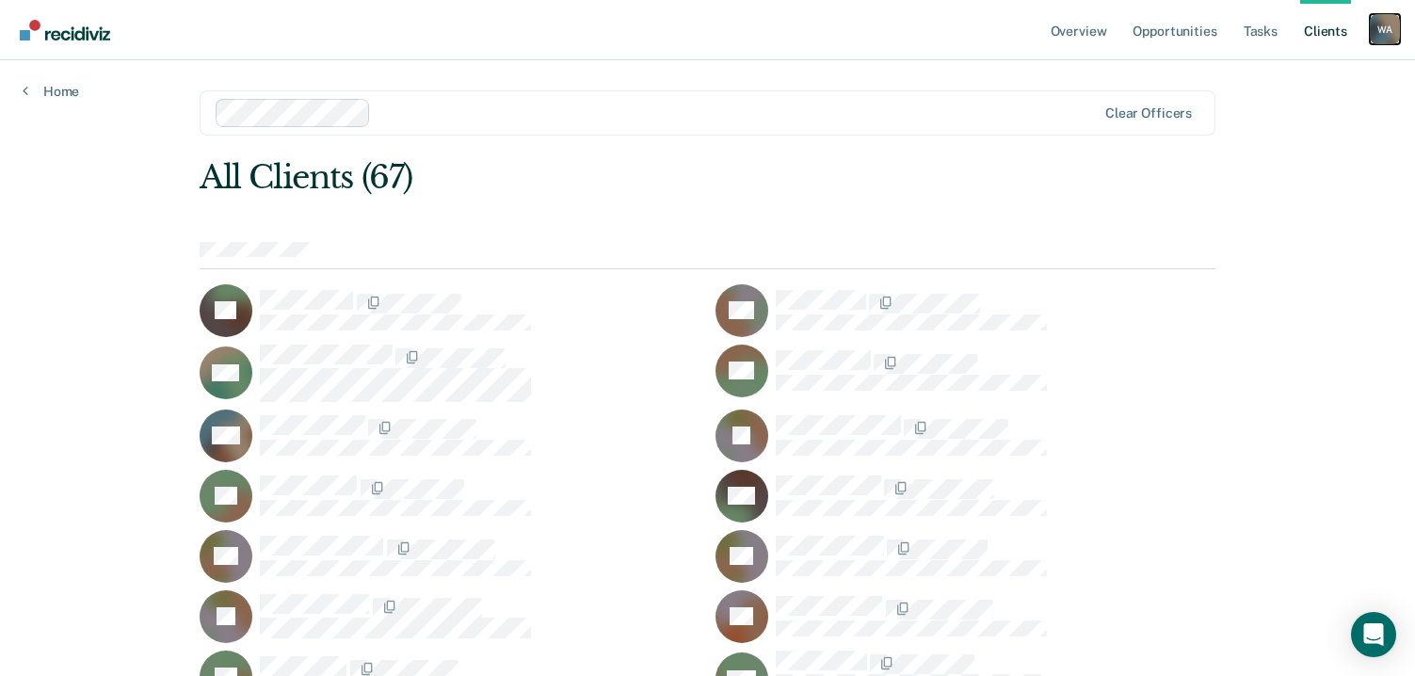
click at [1386, 34] on div "W A" at bounding box center [1385, 29] width 30 height 30
click at [1387, 640] on div "Open Intercom Messenger" at bounding box center [1374, 635] width 50 height 50
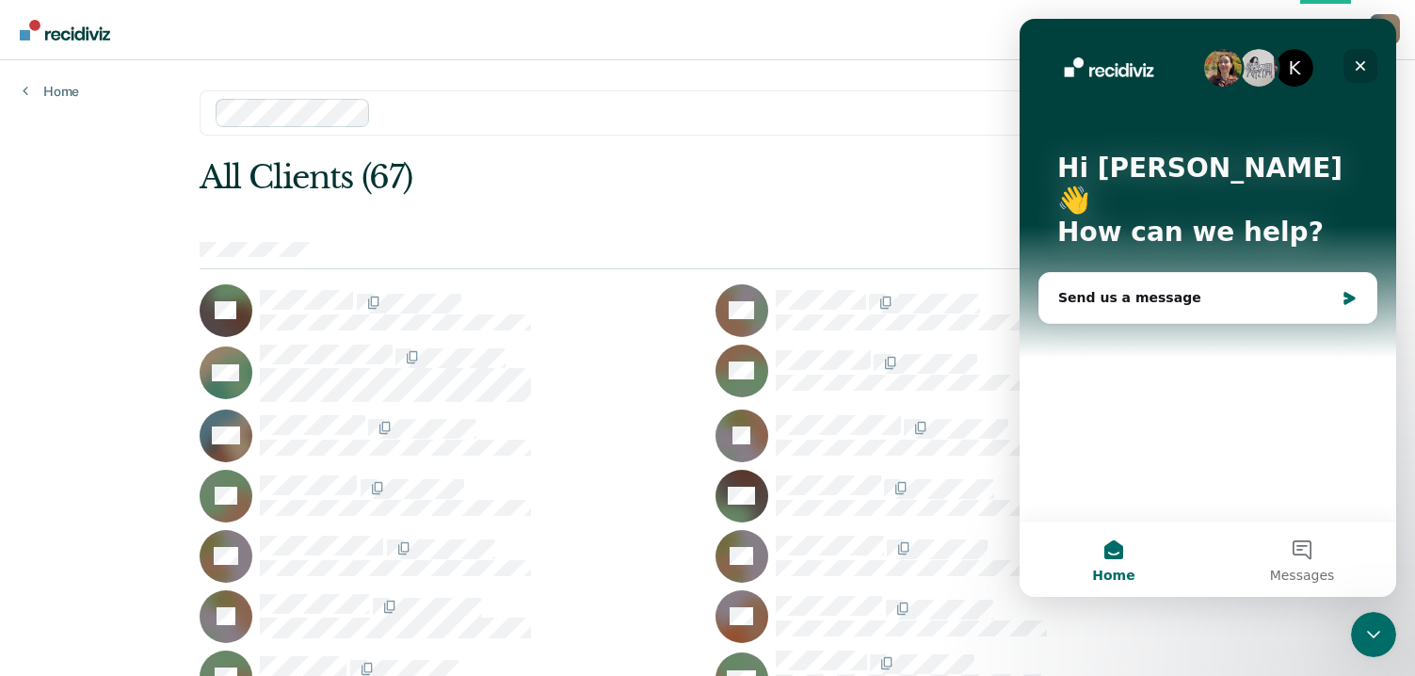
click at [1356, 61] on icon "Close" at bounding box center [1360, 65] width 15 height 15
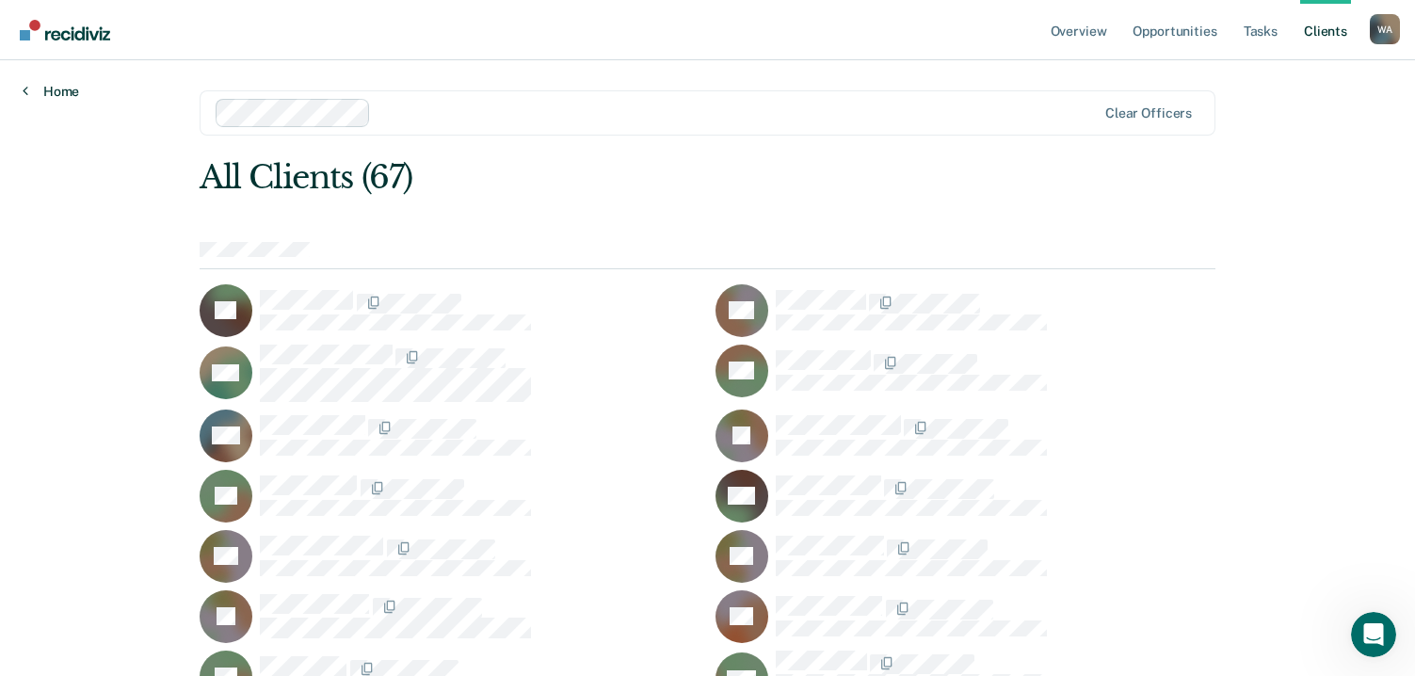
click at [57, 88] on link "Home" at bounding box center [51, 91] width 56 height 17
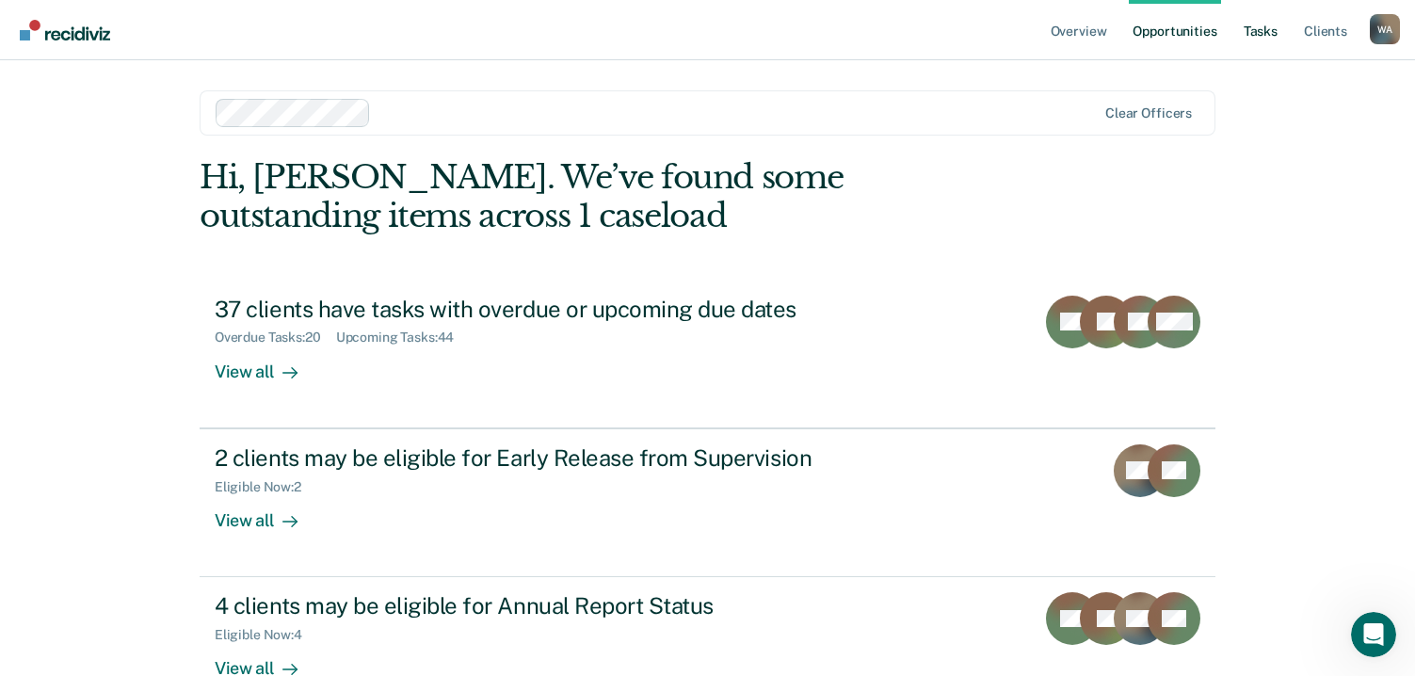
click at [1254, 35] on link "Tasks" at bounding box center [1260, 30] width 41 height 60
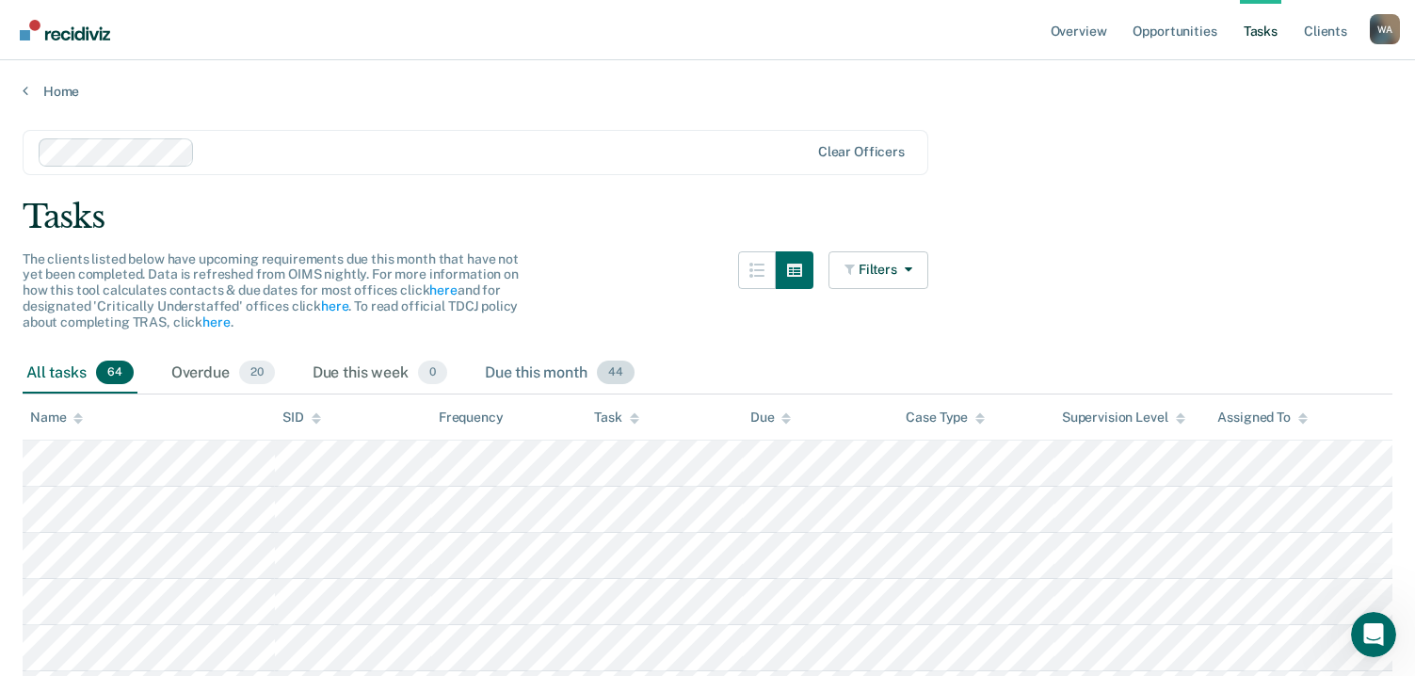
click at [577, 370] on div "Due this month 44" at bounding box center [559, 373] width 157 height 41
click at [890, 268] on button "Filters" at bounding box center [878, 270] width 100 height 38
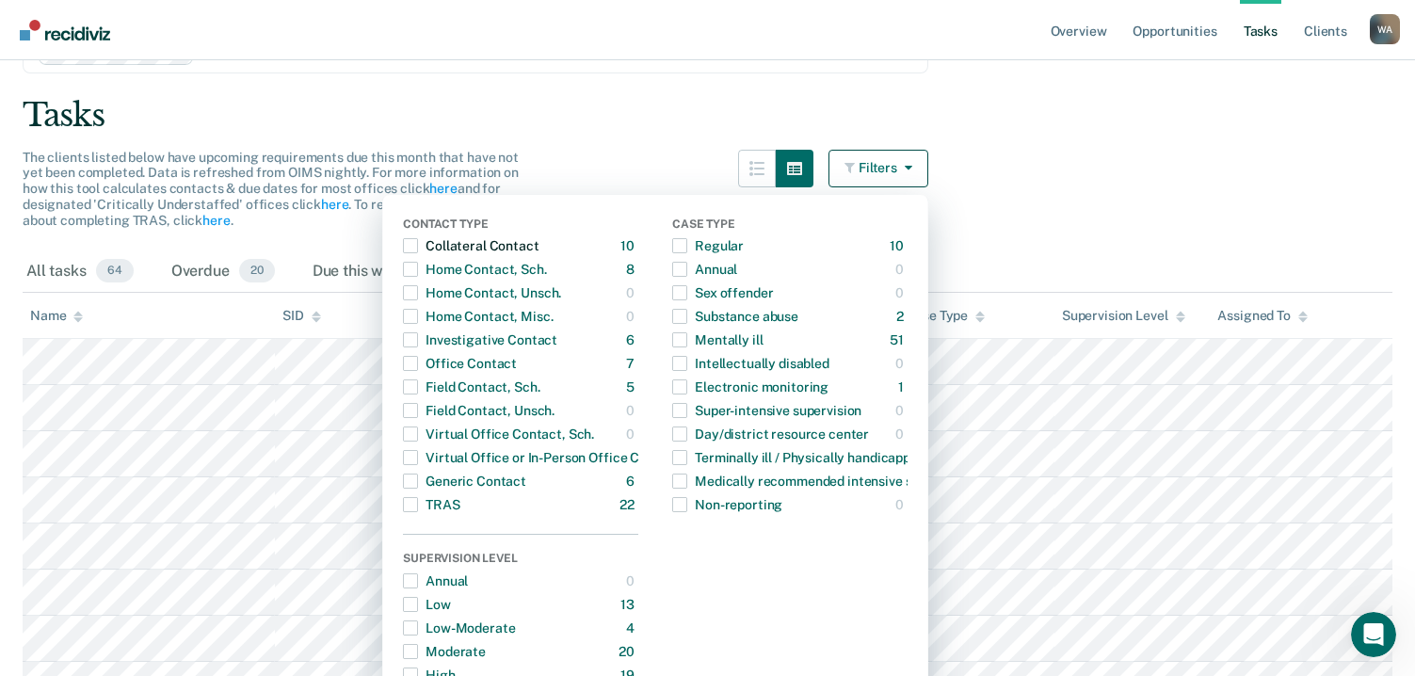
scroll to position [94, 0]
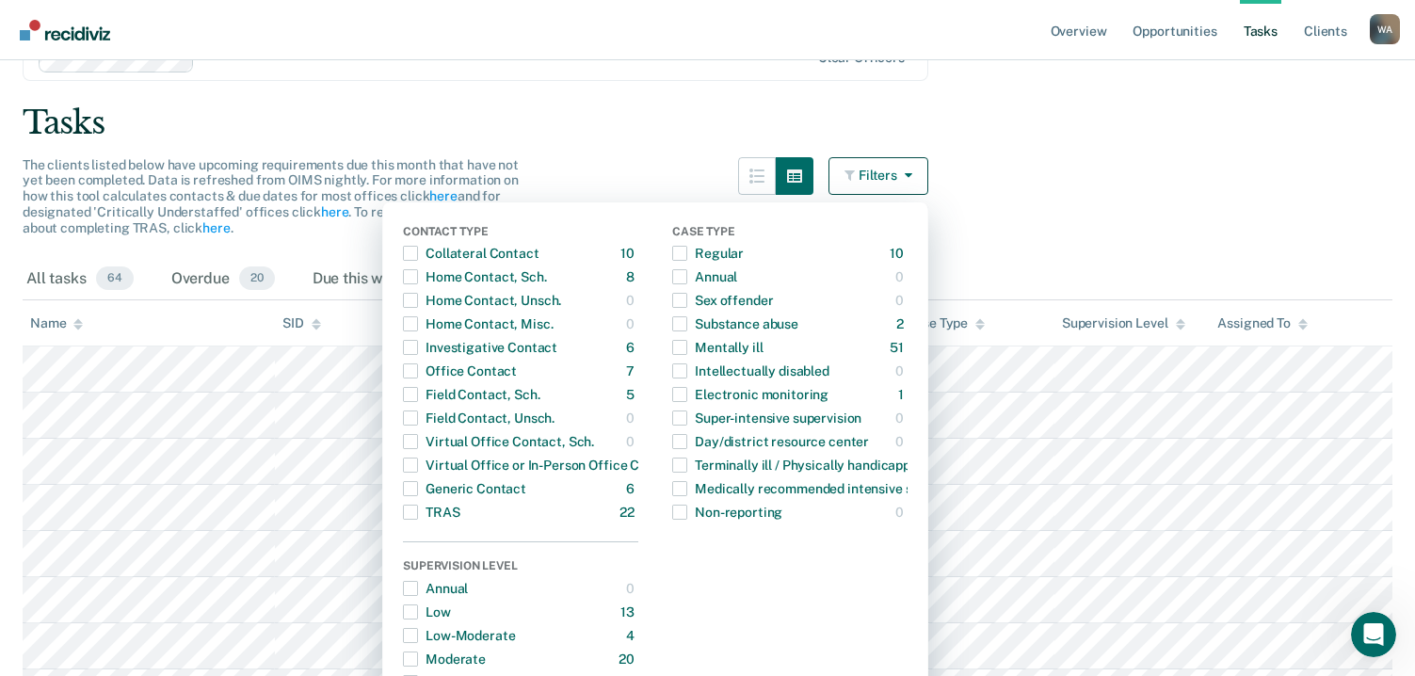
click at [1022, 267] on div "All tasks 64 Overdue 20 Due this week 0 Due this month 44" at bounding box center [708, 279] width 1370 height 41
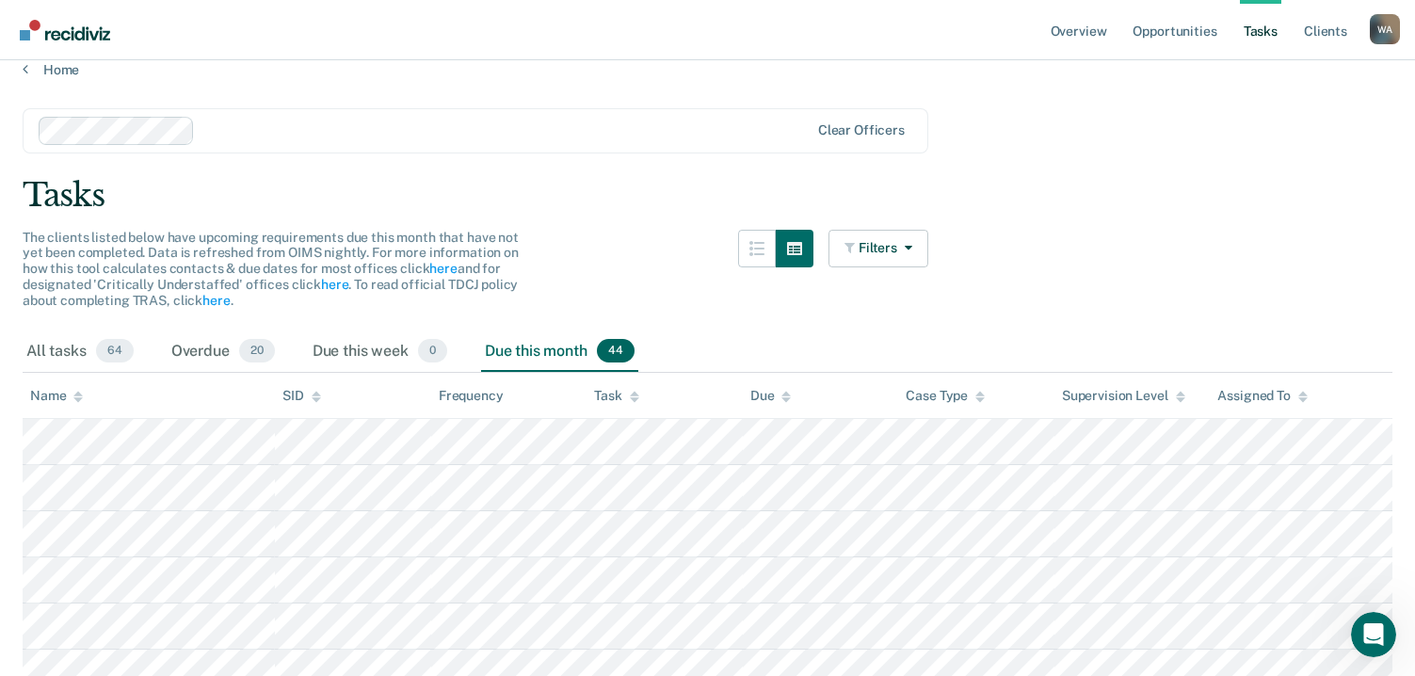
scroll to position [0, 0]
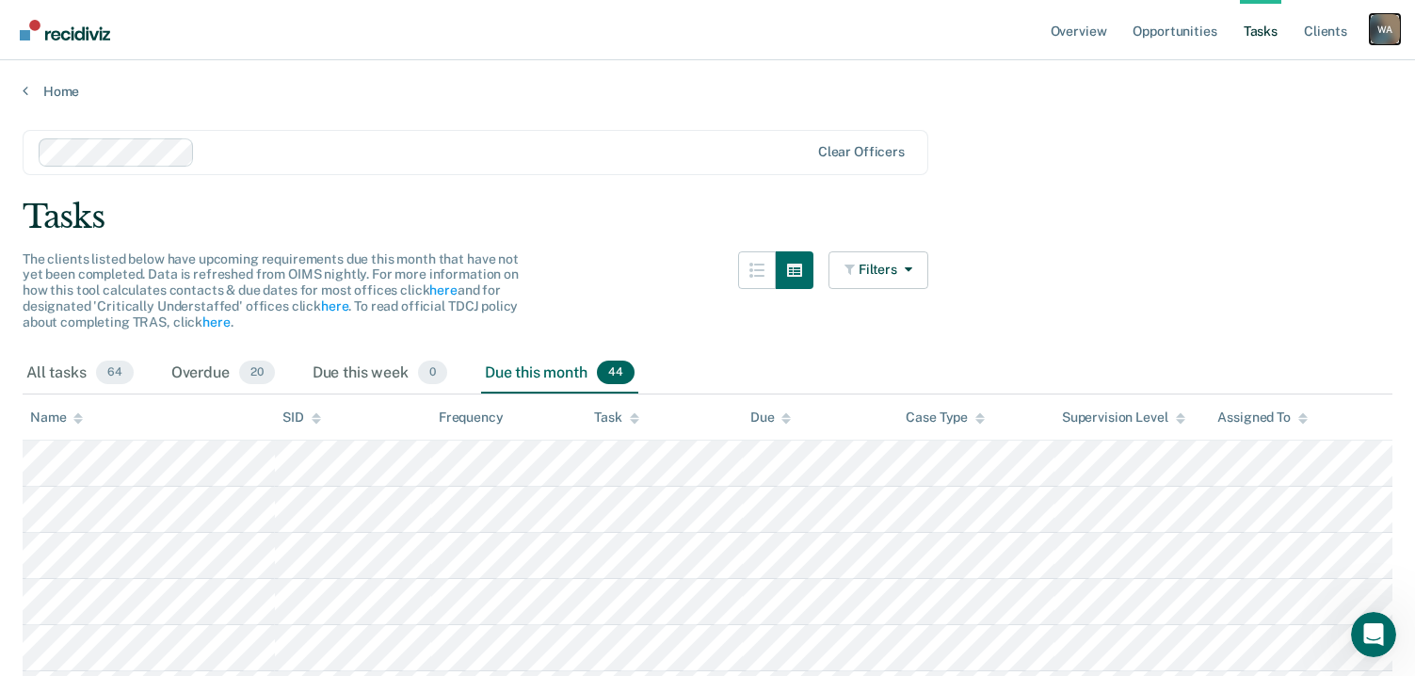
click at [1381, 24] on div "W A" at bounding box center [1385, 29] width 30 height 30
click at [1271, 129] on link "Log Out" at bounding box center [1309, 124] width 152 height 16
